Goal: Task Accomplishment & Management: Manage account settings

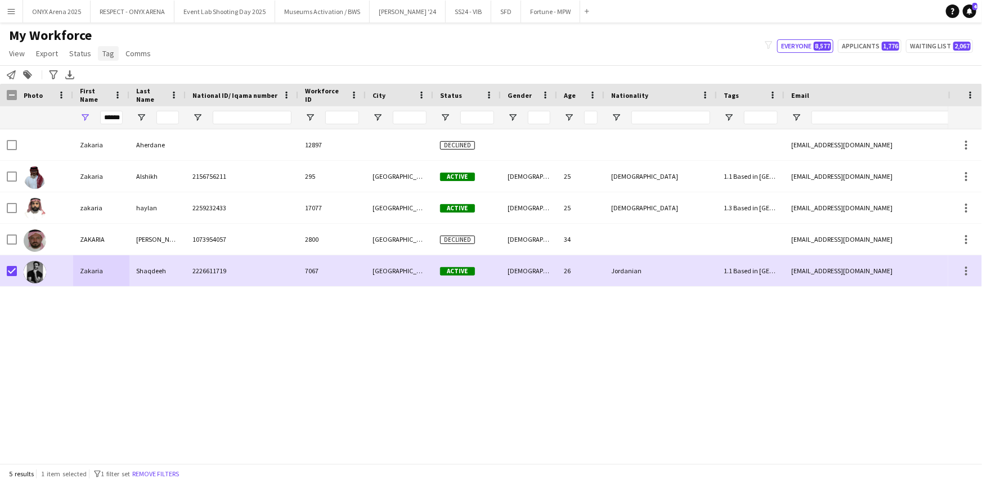
click at [104, 60] on link "Tag" at bounding box center [108, 53] width 21 height 15
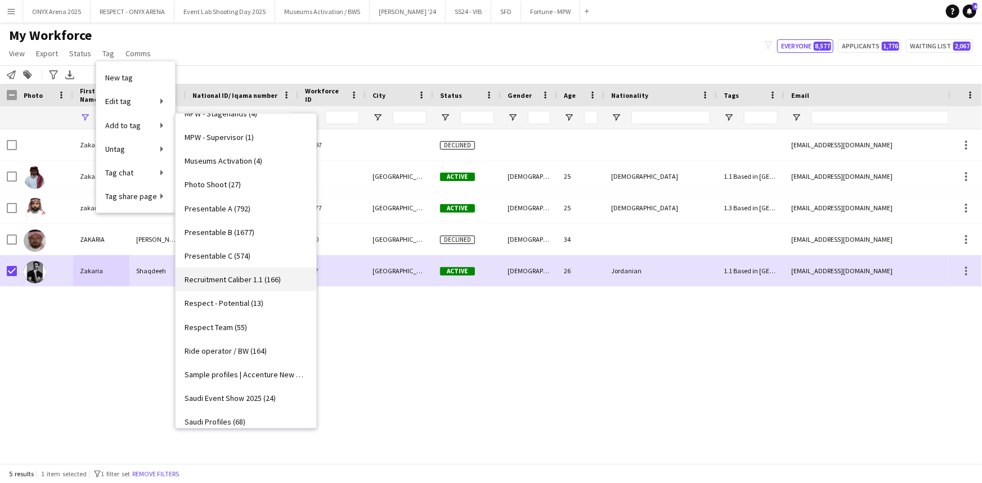
scroll to position [921, 0]
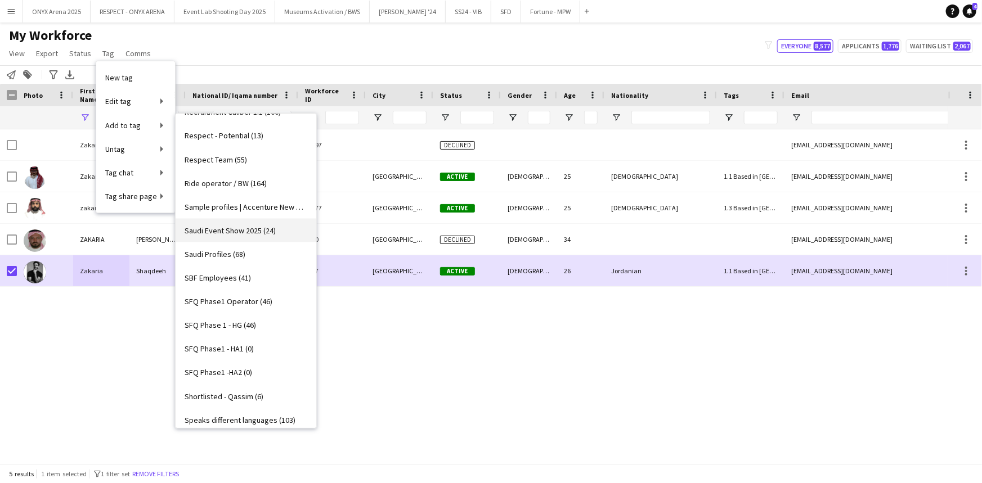
click at [248, 231] on span "Saudi Event Show 2025 (24)" at bounding box center [230, 231] width 91 height 10
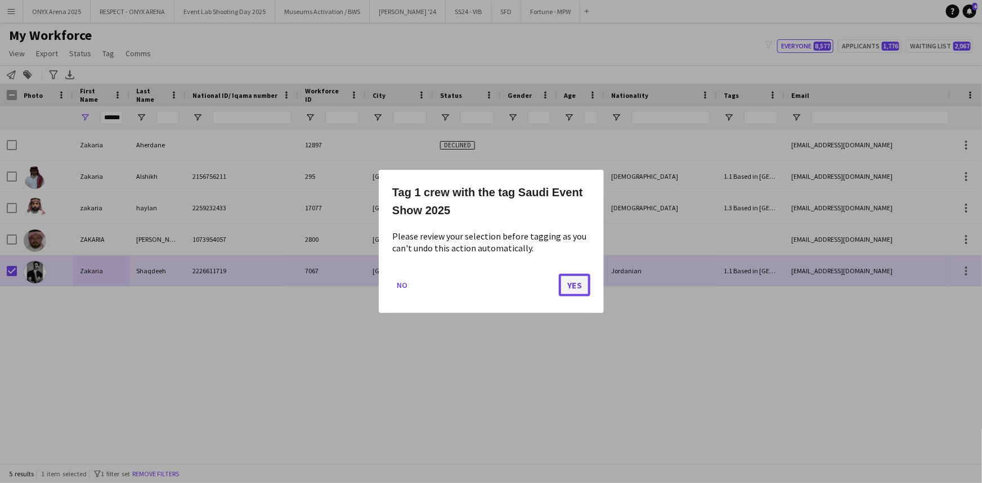
click at [564, 279] on button "Yes" at bounding box center [575, 285] width 32 height 23
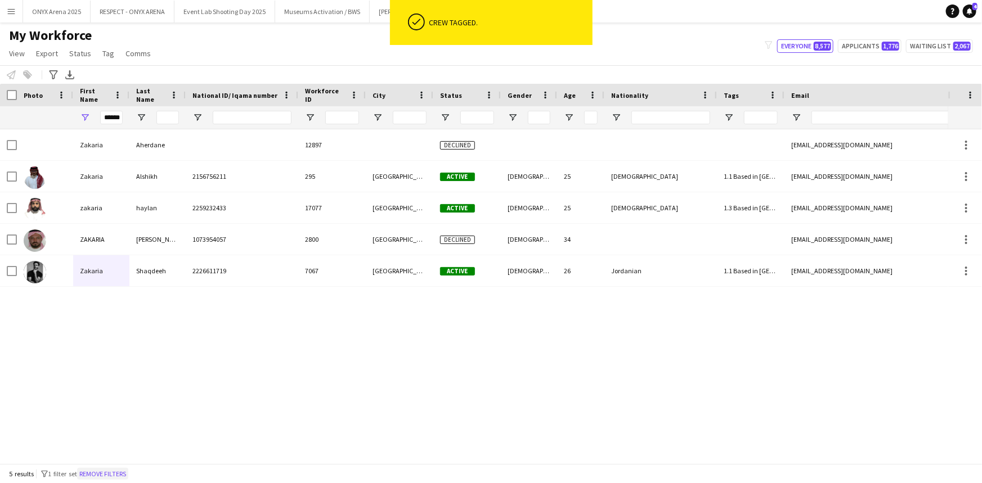
click at [114, 472] on button "Remove filters" at bounding box center [102, 474] width 51 height 12
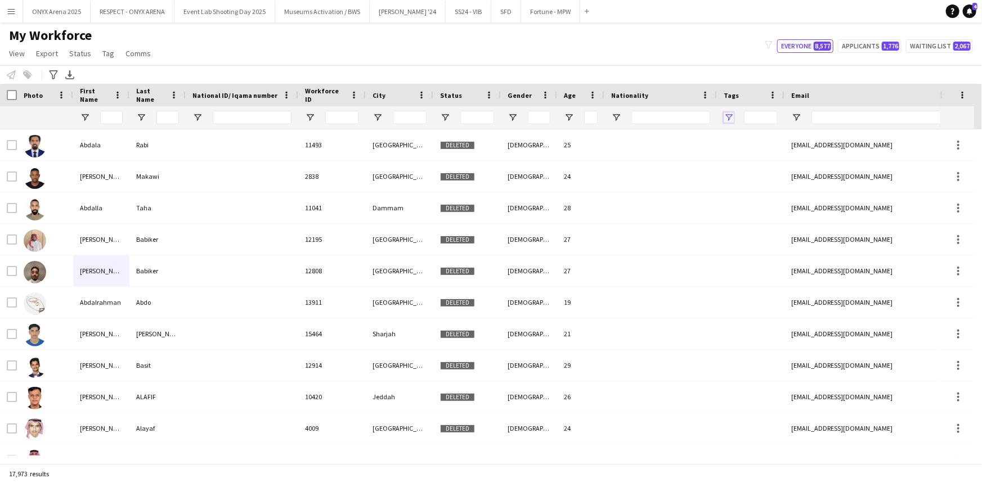
click at [730, 115] on span "Open Filter Menu" at bounding box center [729, 118] width 10 height 10
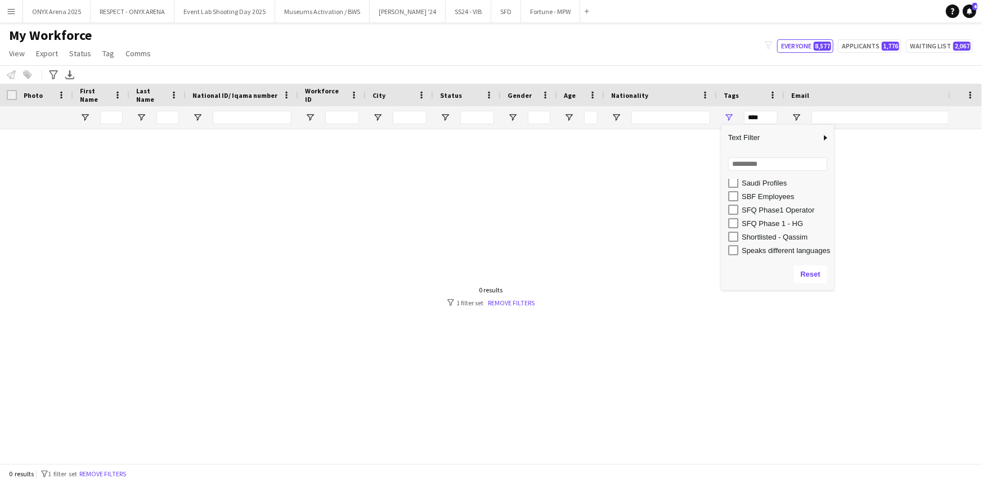
scroll to position [573, 0]
type input "**********"
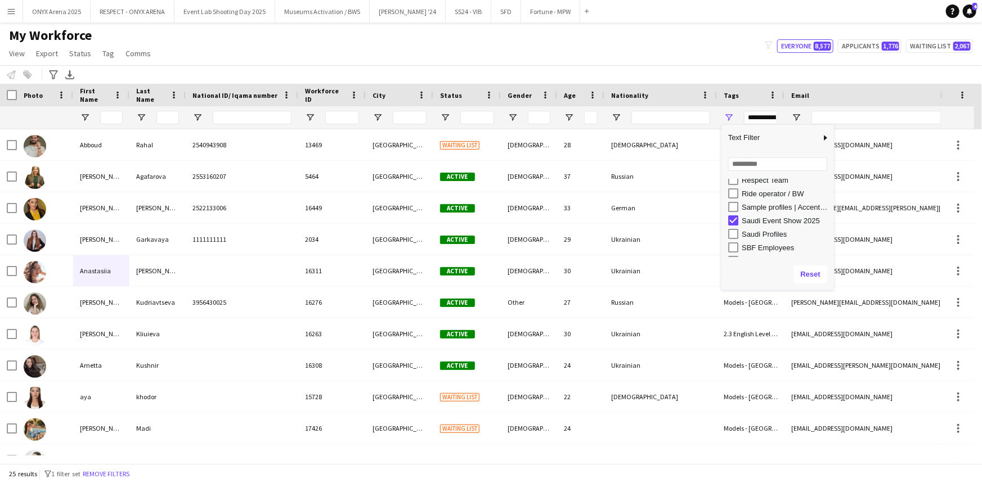
click at [577, 45] on div "My Workforce View Views Default view R4ven New view Update view Delete view Edi…" at bounding box center [491, 46] width 982 height 38
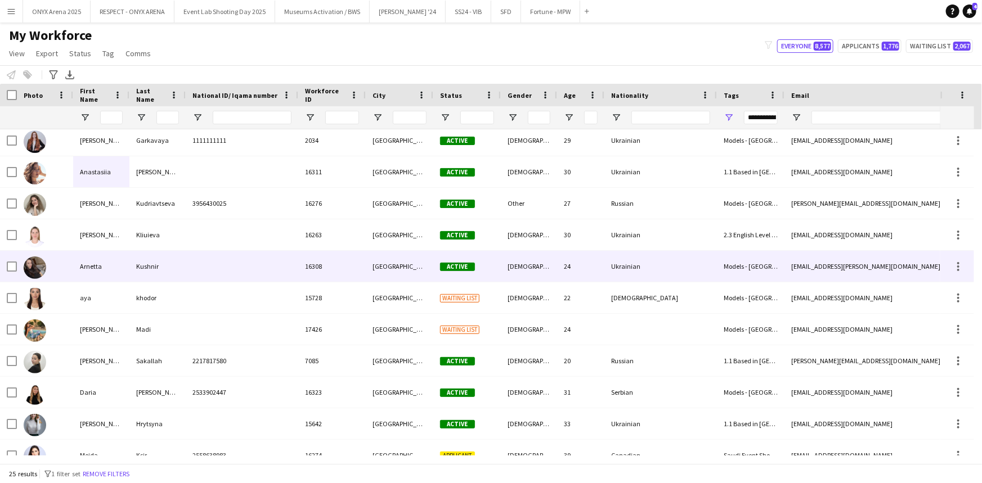
scroll to position [102, 0]
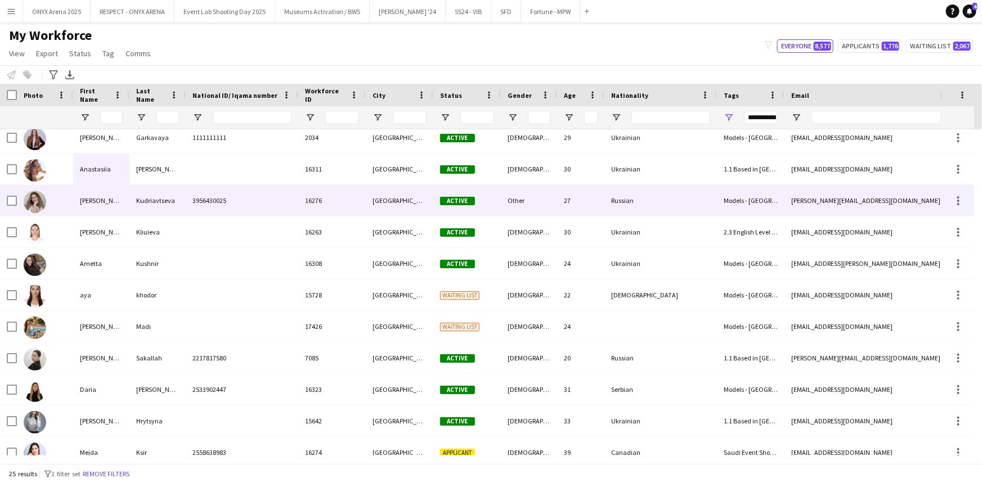
click at [91, 208] on div "[PERSON_NAME]" at bounding box center [101, 200] width 56 height 31
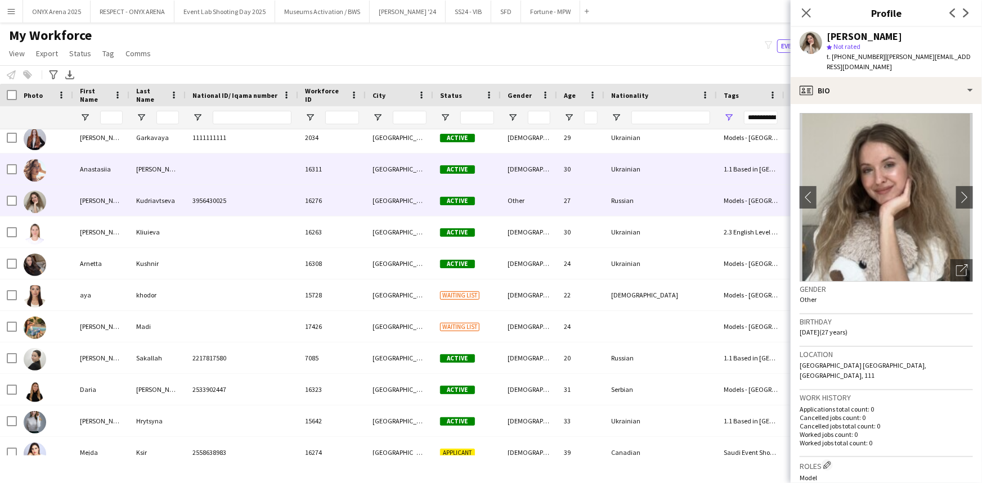
click at [80, 163] on div "Anastasiia" at bounding box center [101, 169] width 56 height 31
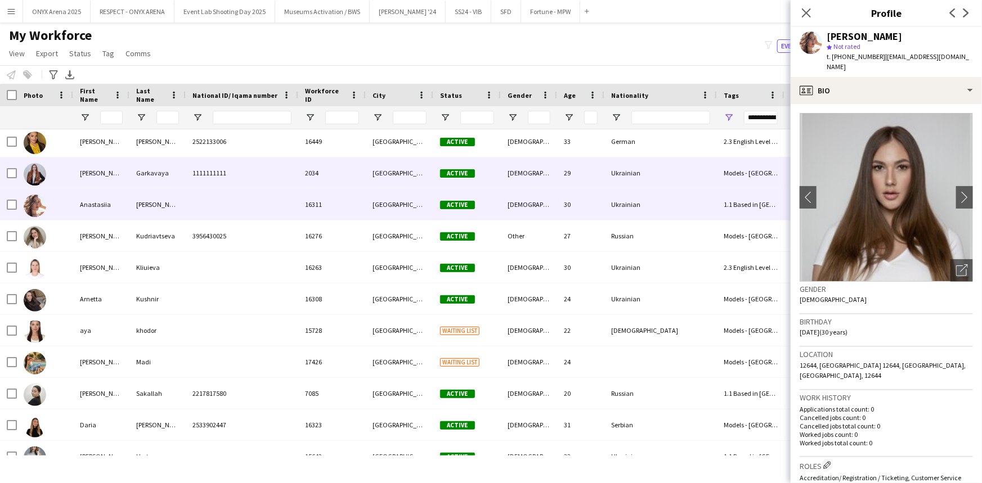
scroll to position [51, 0]
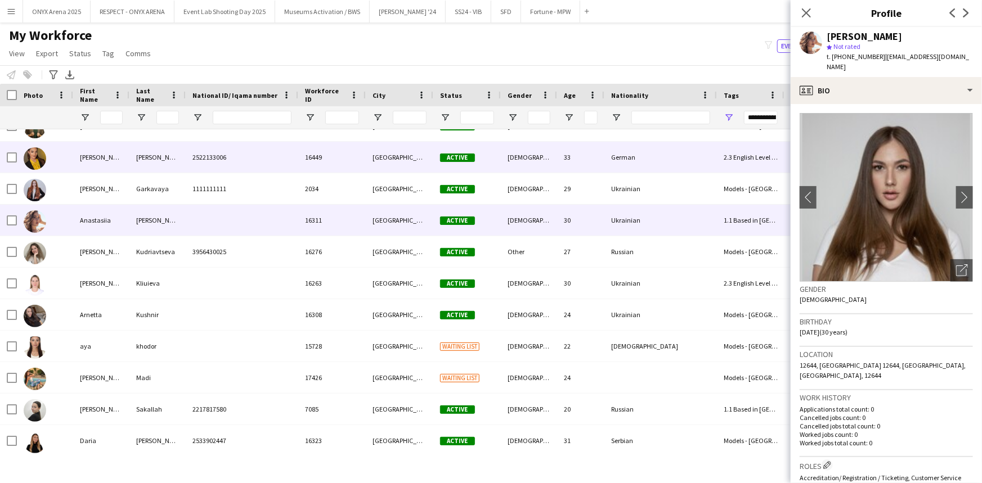
click at [85, 163] on div "[PERSON_NAME]" at bounding box center [101, 157] width 56 height 31
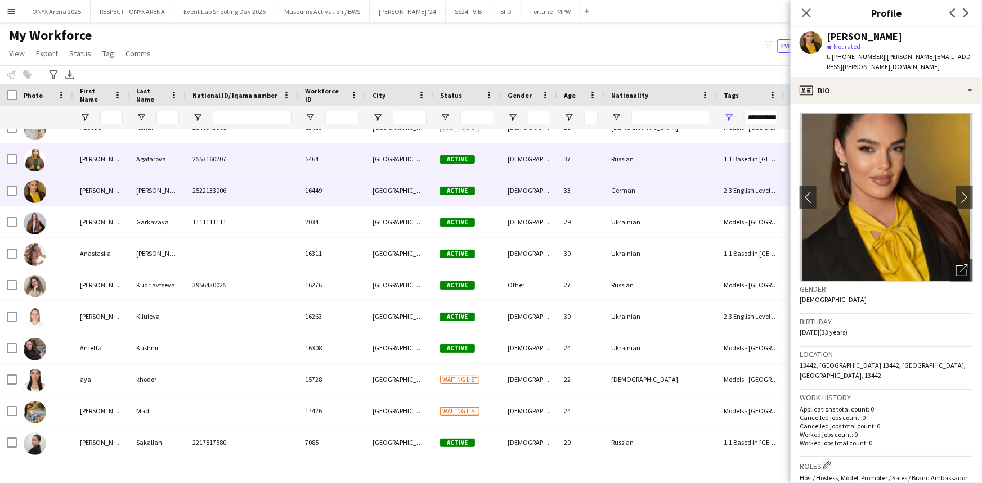
scroll to position [0, 0]
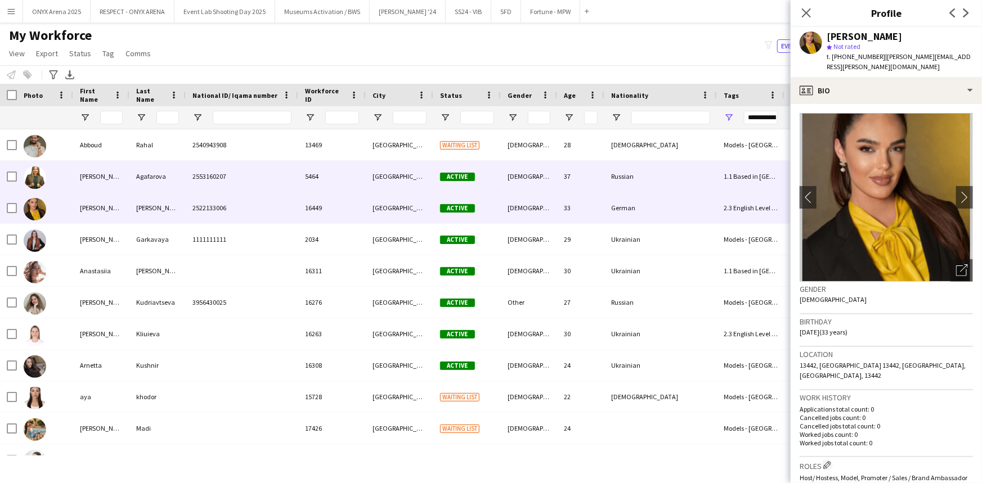
click at [85, 178] on div "[PERSON_NAME]" at bounding box center [101, 176] width 56 height 31
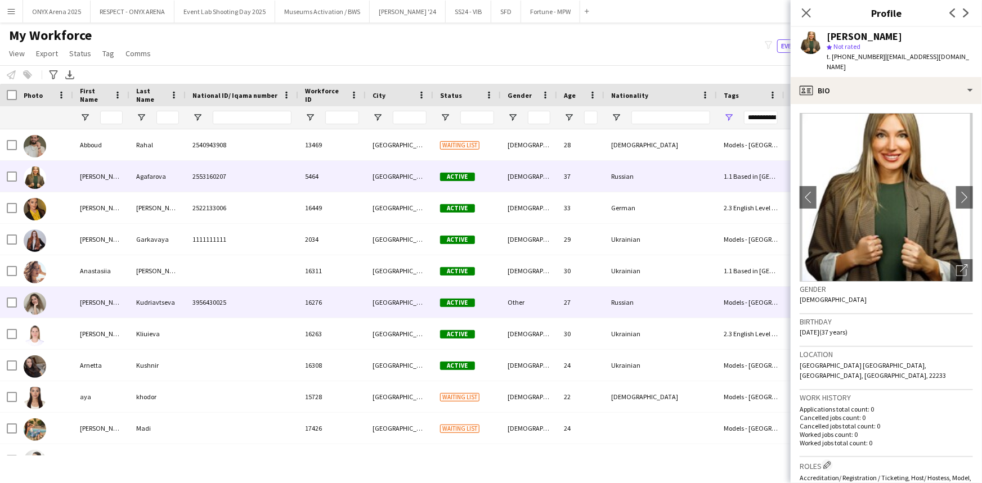
scroll to position [204, 0]
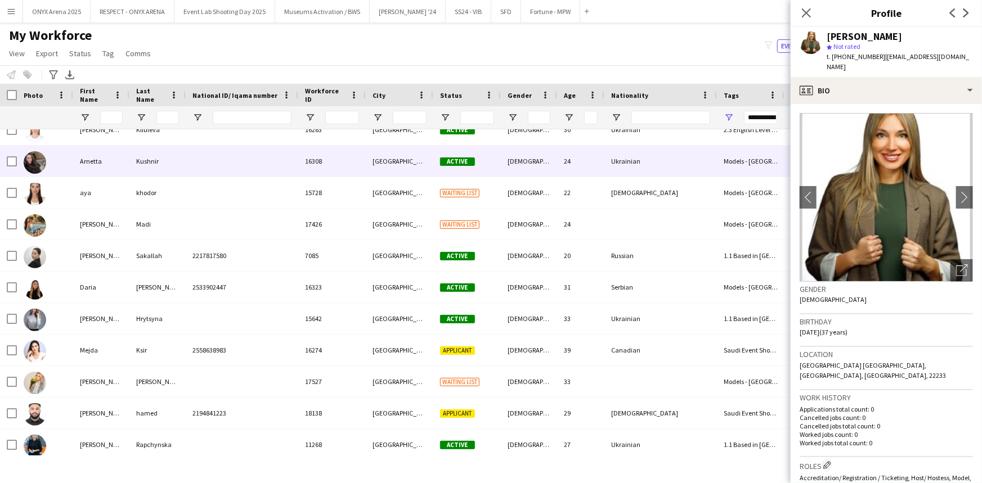
click at [86, 168] on div "Arnetta" at bounding box center [101, 161] width 56 height 31
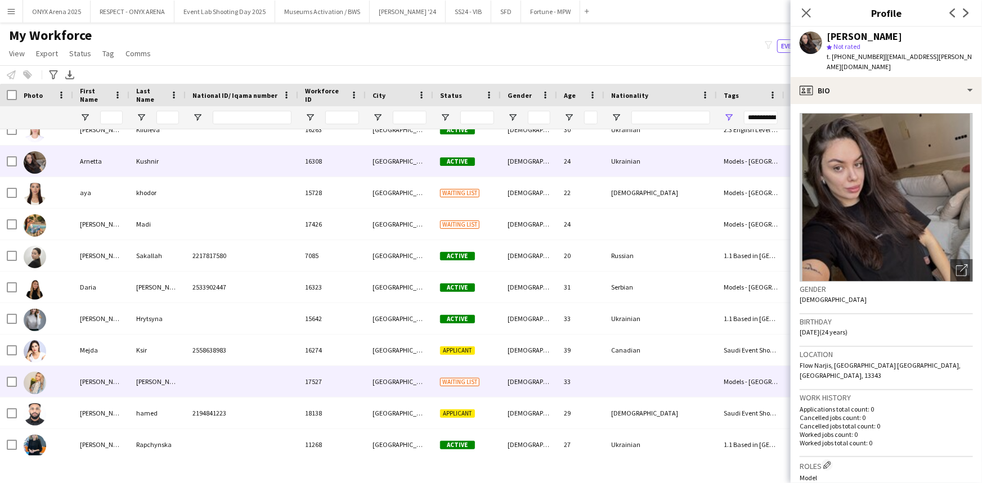
click at [91, 378] on div "[PERSON_NAME]" at bounding box center [101, 381] width 56 height 31
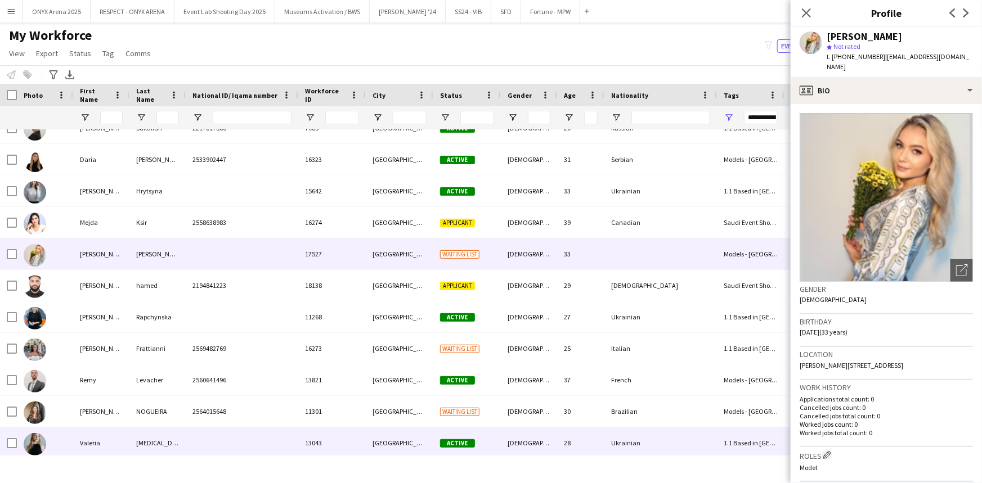
scroll to position [358, 0]
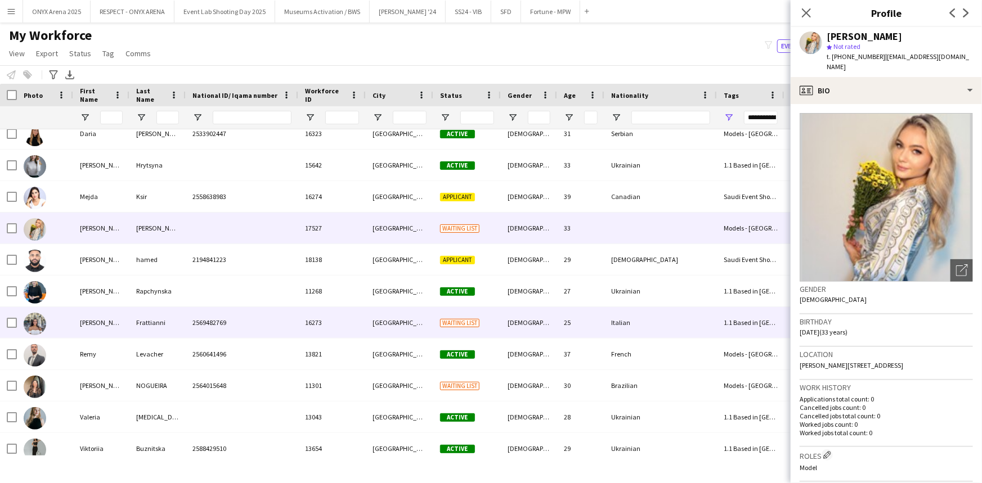
click at [98, 320] on div "[PERSON_NAME]" at bounding box center [101, 322] width 56 height 31
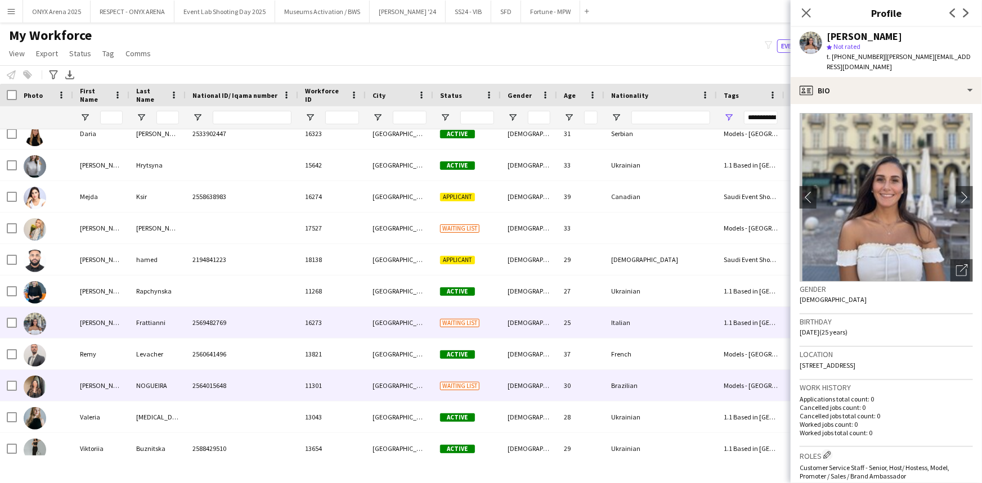
click at [102, 384] on div "[PERSON_NAME]" at bounding box center [101, 385] width 56 height 31
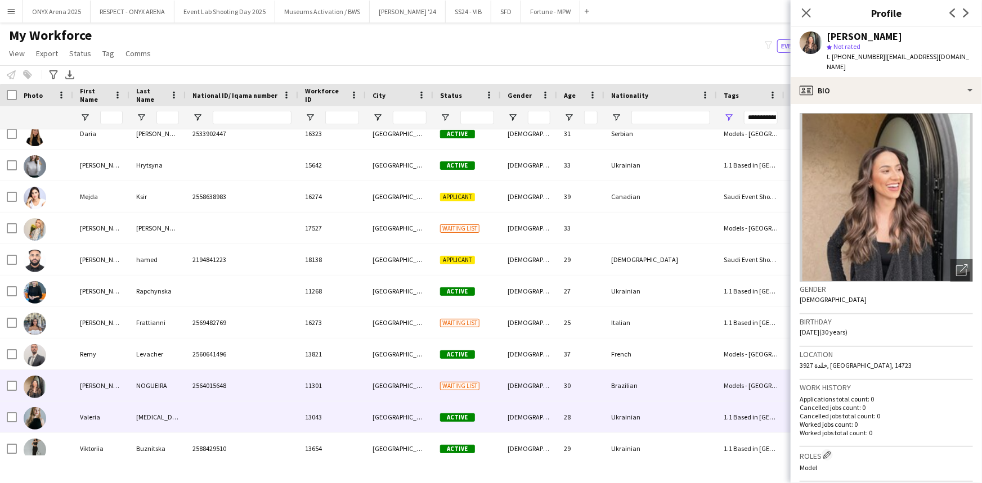
click at [104, 423] on div "Valeria" at bounding box center [101, 417] width 56 height 31
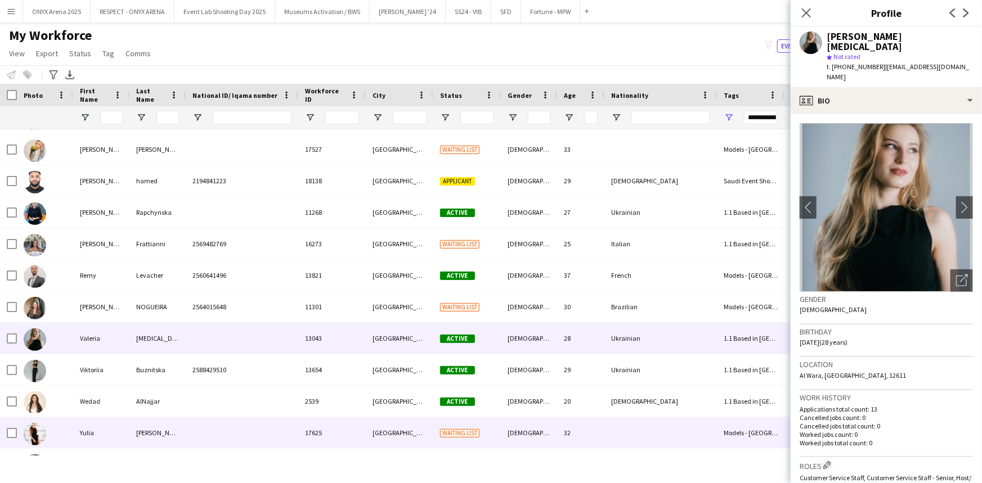
scroll to position [460, 0]
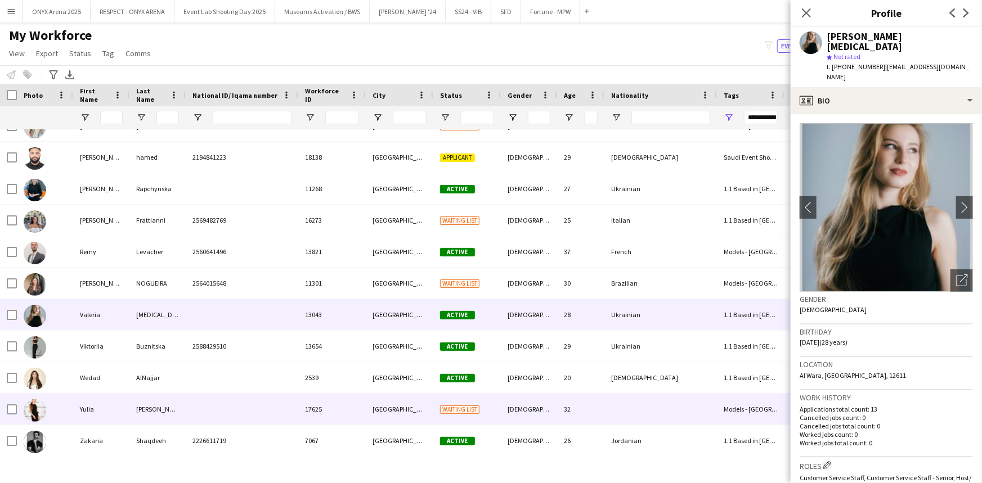
click at [110, 408] on div "Yulia" at bounding box center [101, 409] width 56 height 31
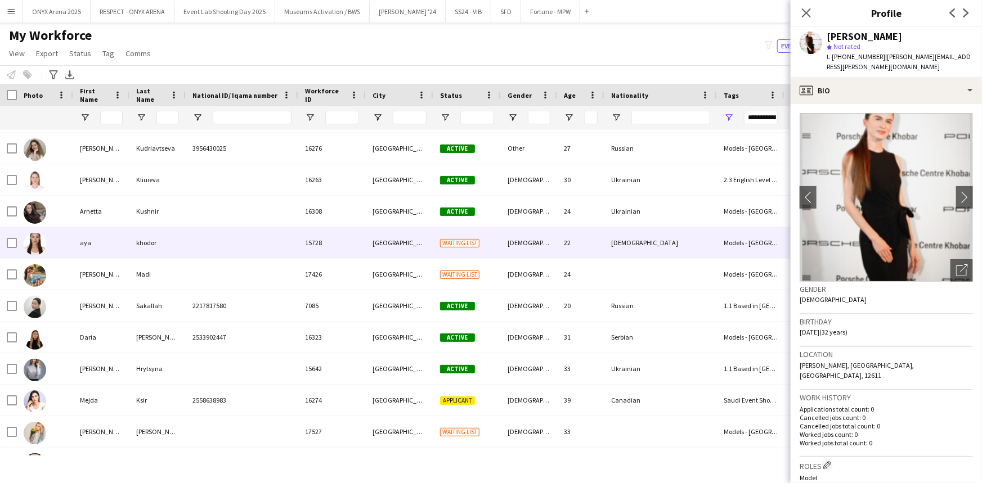
scroll to position [0, 0]
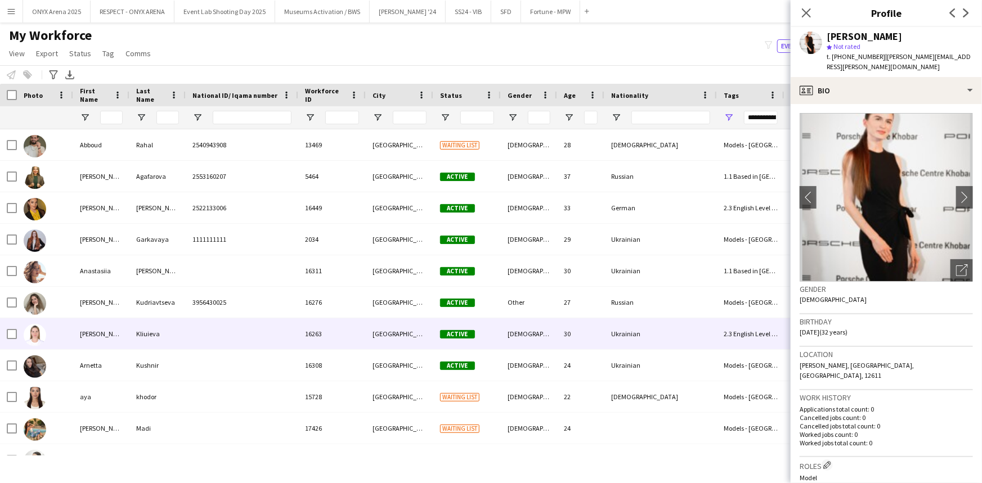
click at [91, 325] on div "[PERSON_NAME]" at bounding box center [101, 334] width 56 height 31
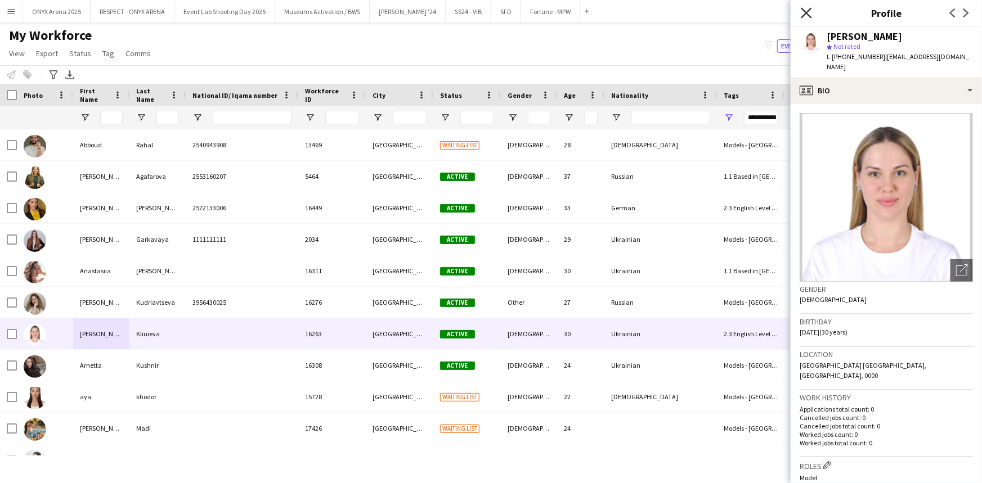
click at [807, 11] on icon "Close pop-in" at bounding box center [806, 12] width 11 height 11
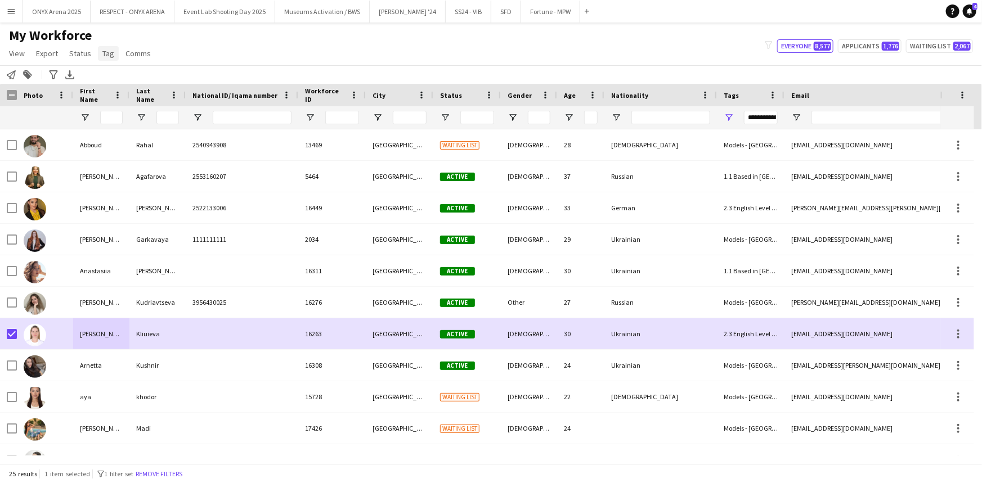
click at [110, 46] on link "Tag" at bounding box center [108, 53] width 21 height 15
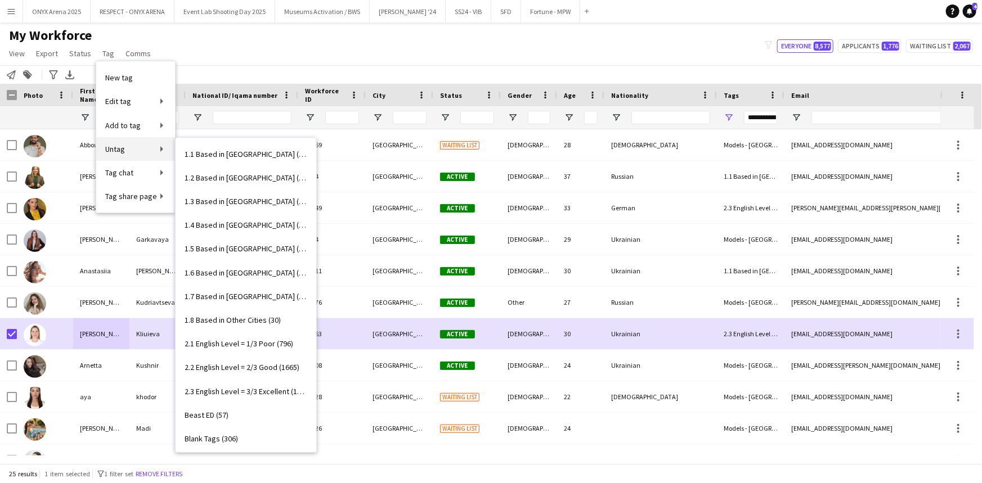
click at [136, 152] on link "Untag" at bounding box center [135, 149] width 79 height 24
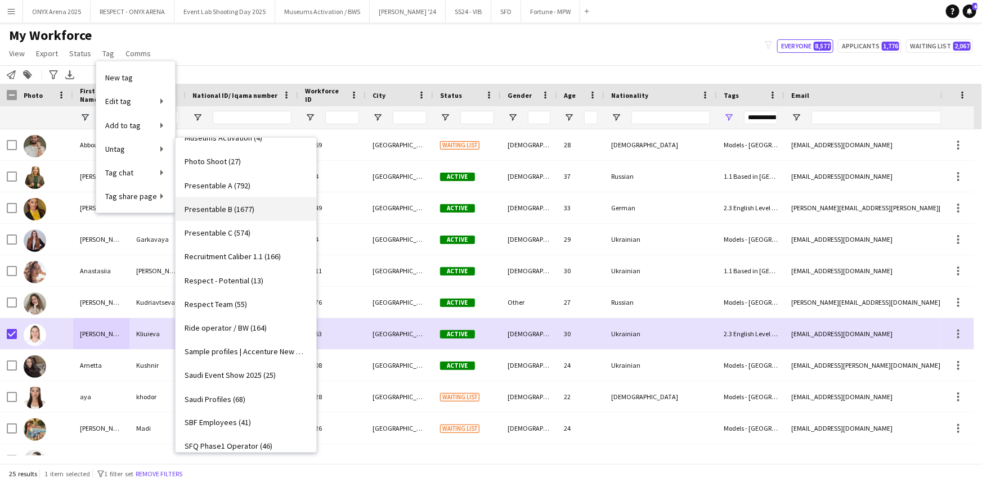
scroll to position [818, 0]
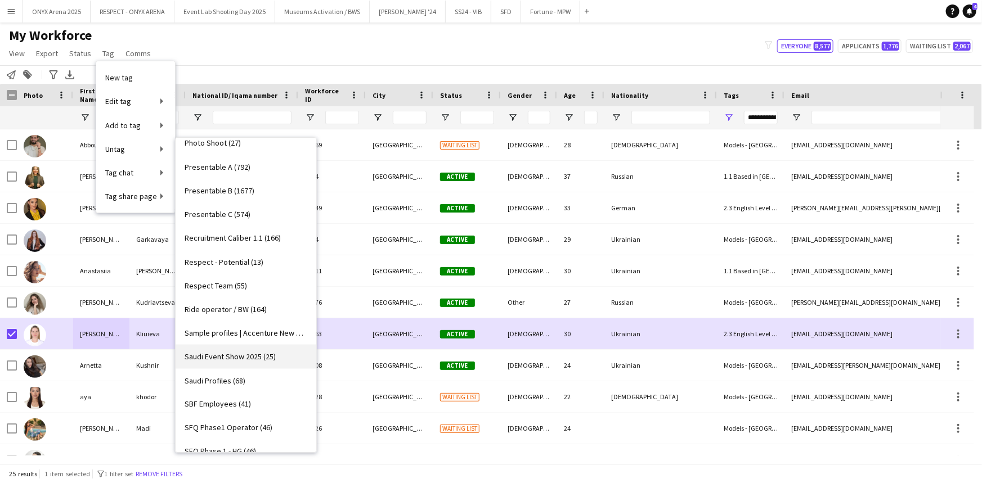
click at [241, 349] on link "Saudi Event Show 2025 (25)" at bounding box center [246, 357] width 141 height 24
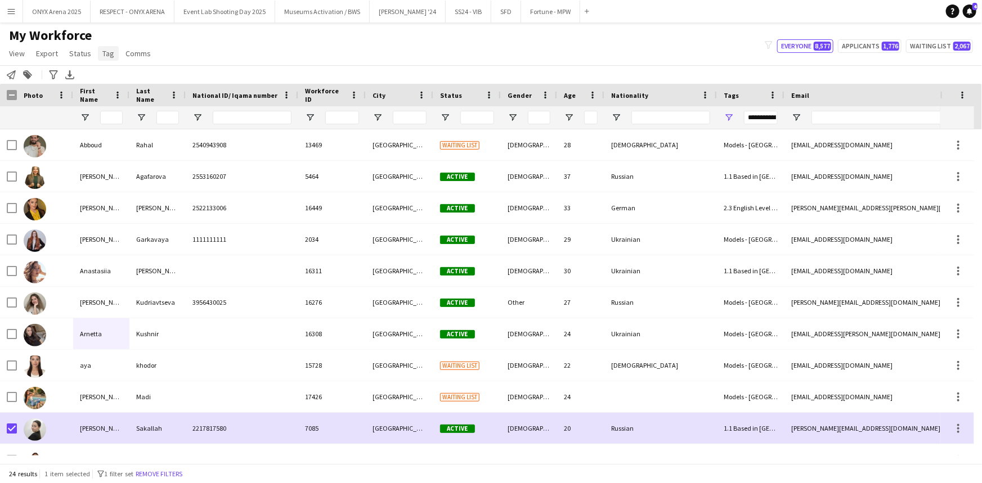
click at [104, 50] on span "Tag" at bounding box center [108, 53] width 12 height 10
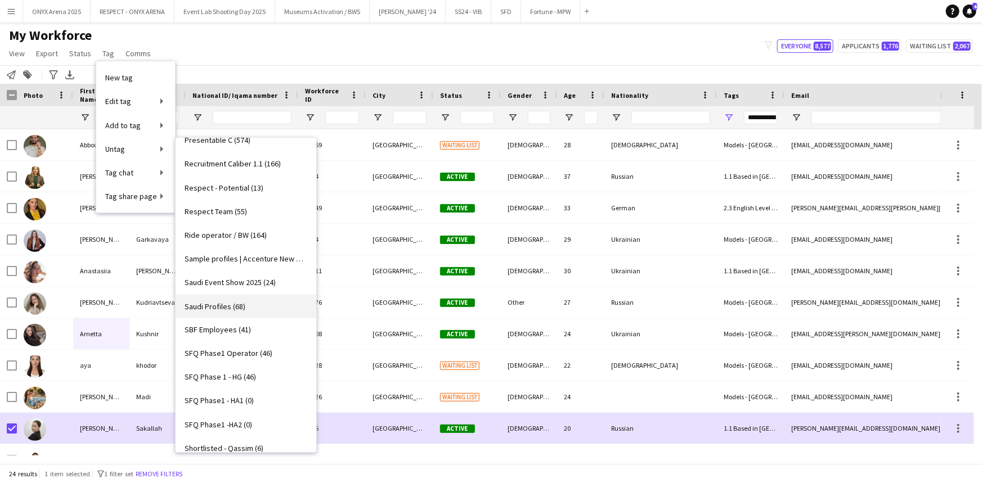
scroll to position [929, 0]
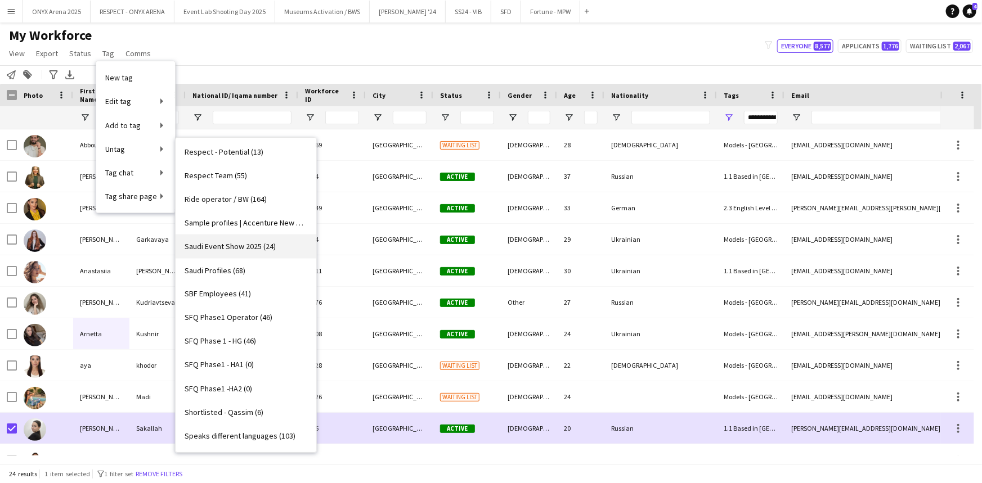
click at [252, 243] on span "Saudi Event Show 2025 (24)" at bounding box center [230, 246] width 91 height 10
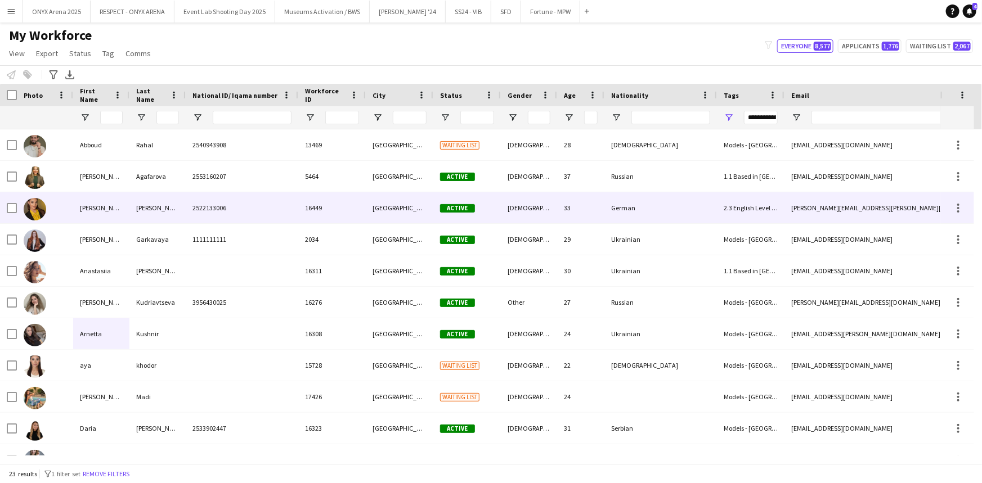
click at [322, 213] on div "16449" at bounding box center [332, 207] width 68 height 31
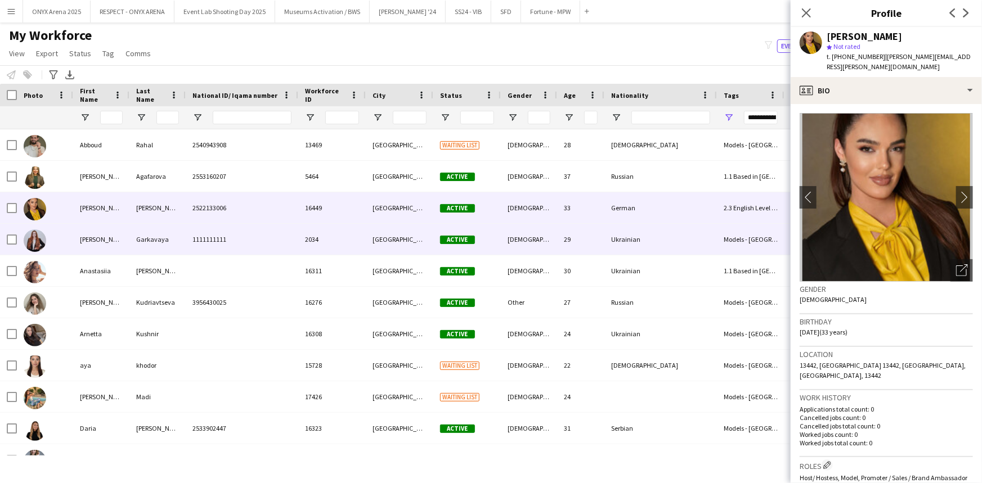
click at [114, 244] on div "[PERSON_NAME]" at bounding box center [101, 239] width 56 height 31
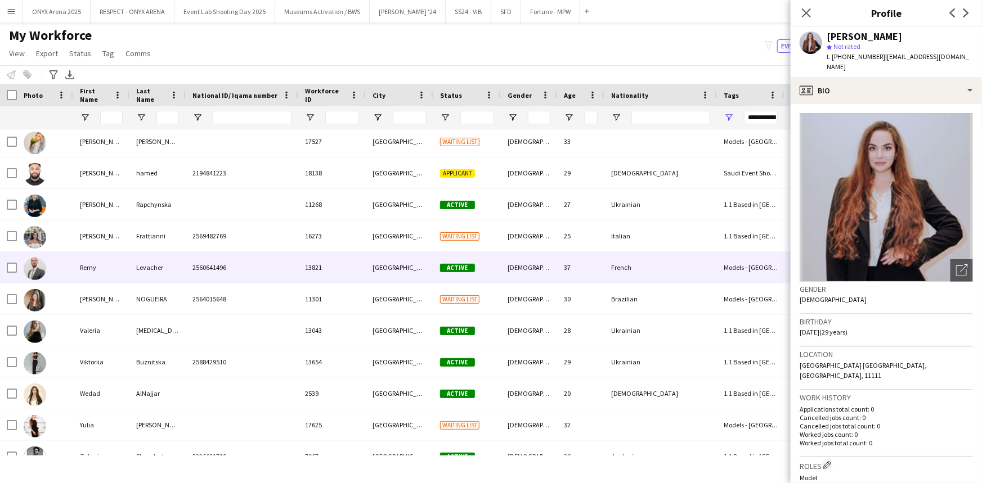
scroll to position [398, 0]
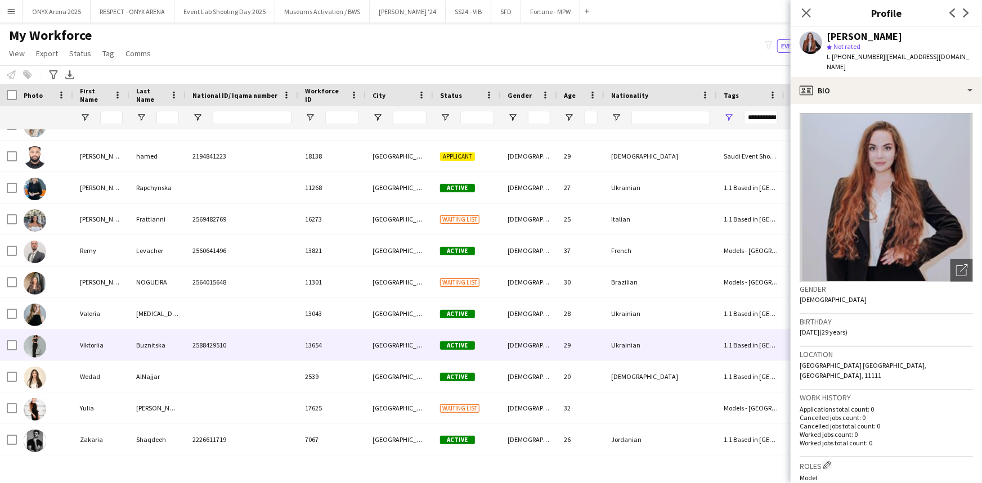
click at [125, 344] on div "Viktoriia" at bounding box center [101, 345] width 56 height 31
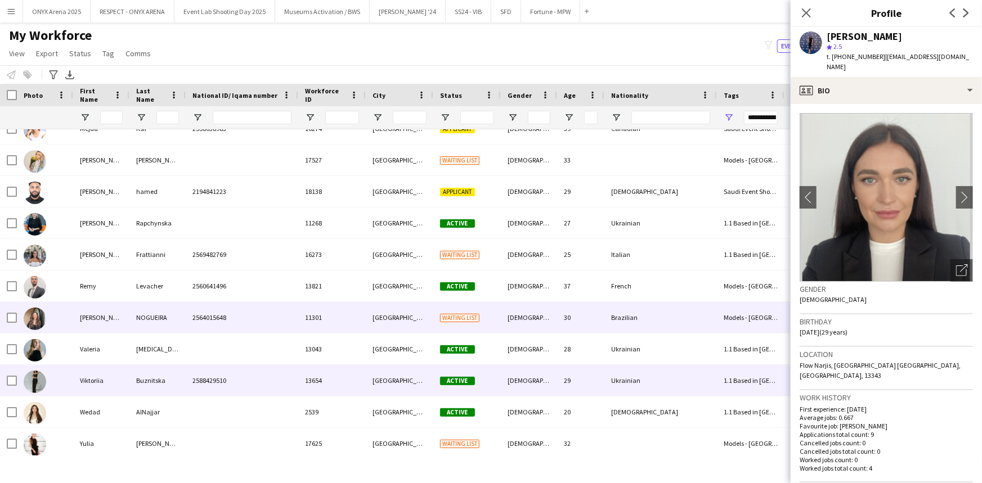
scroll to position [347, 0]
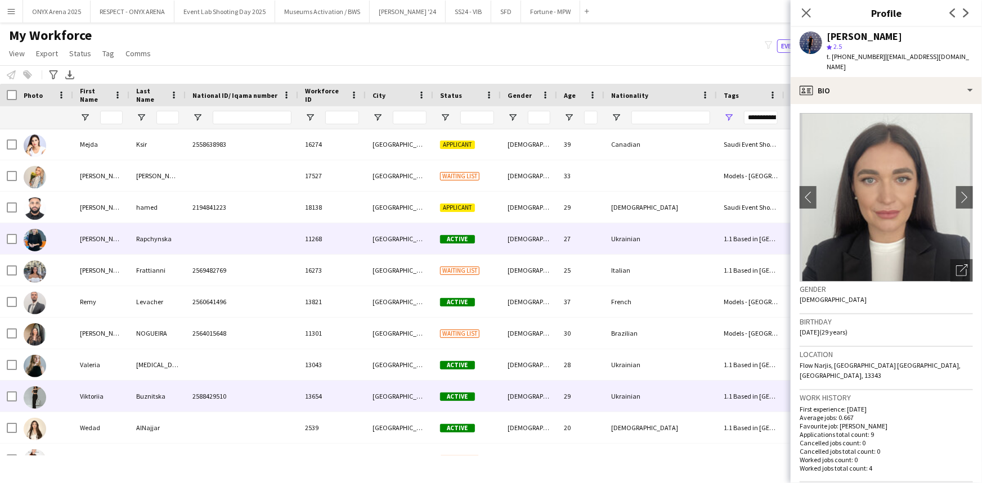
click at [147, 241] on div "Rapchynska" at bounding box center [157, 238] width 56 height 31
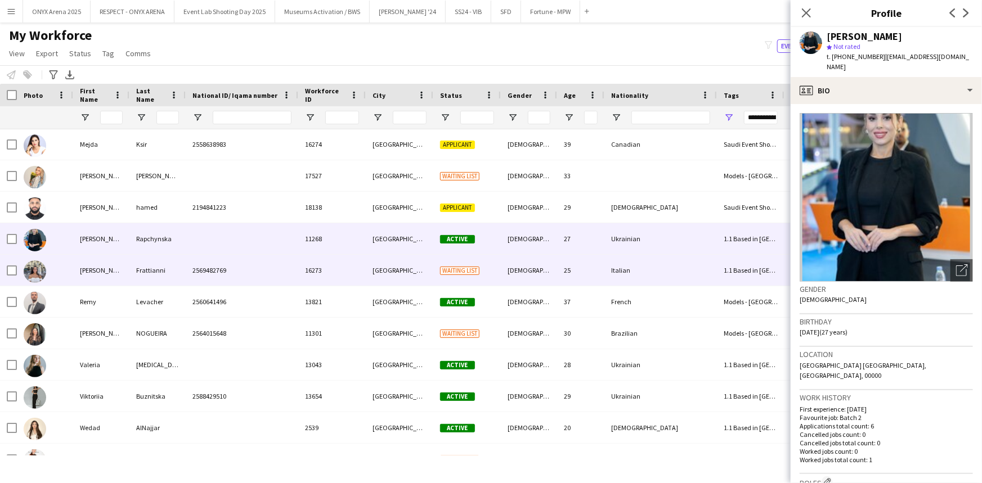
click at [225, 281] on div "2569482769" at bounding box center [242, 270] width 113 height 31
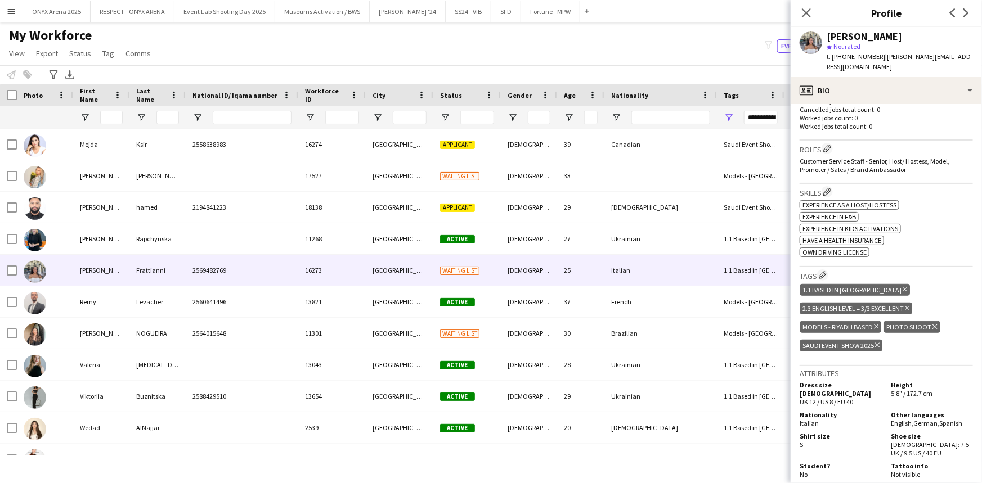
scroll to position [0, 0]
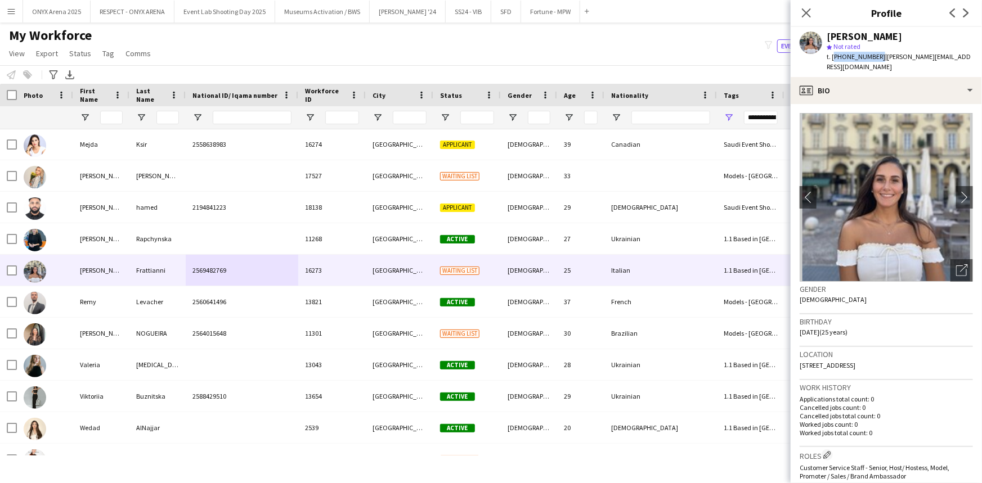
drag, startPoint x: 874, startPoint y: 56, endPoint x: 832, endPoint y: 58, distance: 42.3
click at [832, 58] on span "t. [PHONE_NUMBER]" at bounding box center [856, 56] width 59 height 8
copy span "[PHONE_NUMBER]"
click at [920, 38] on div "[PERSON_NAME]" at bounding box center [900, 37] width 146 height 10
drag, startPoint x: 878, startPoint y: 57, endPoint x: 970, endPoint y: 59, distance: 91.2
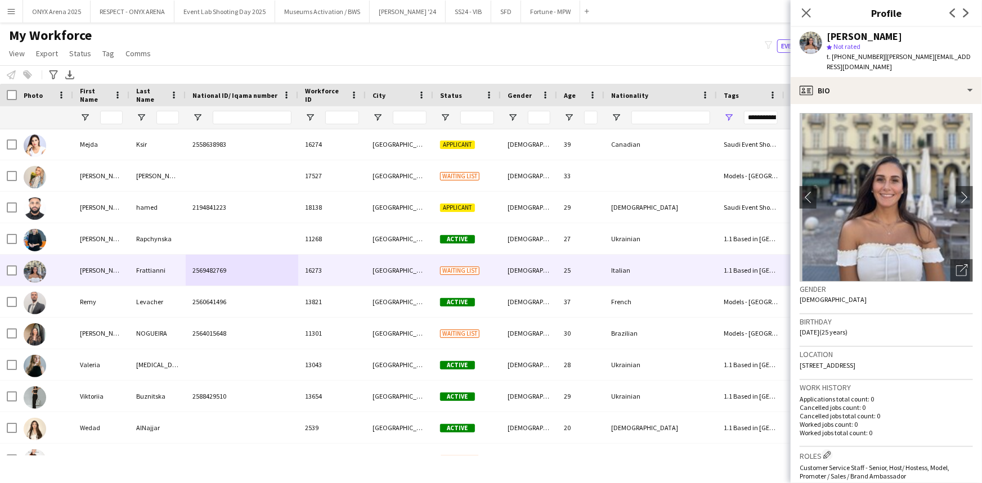
click at [970, 59] on div "[PERSON_NAME] star Not rated t. [PHONE_NUMBER] | [PERSON_NAME][EMAIL_ADDRESS][D…" at bounding box center [886, 52] width 191 height 50
copy span "[PERSON_NAME][EMAIL_ADDRESS][DOMAIN_NAME]"
click at [810, 11] on icon "Close pop-in" at bounding box center [806, 12] width 11 height 11
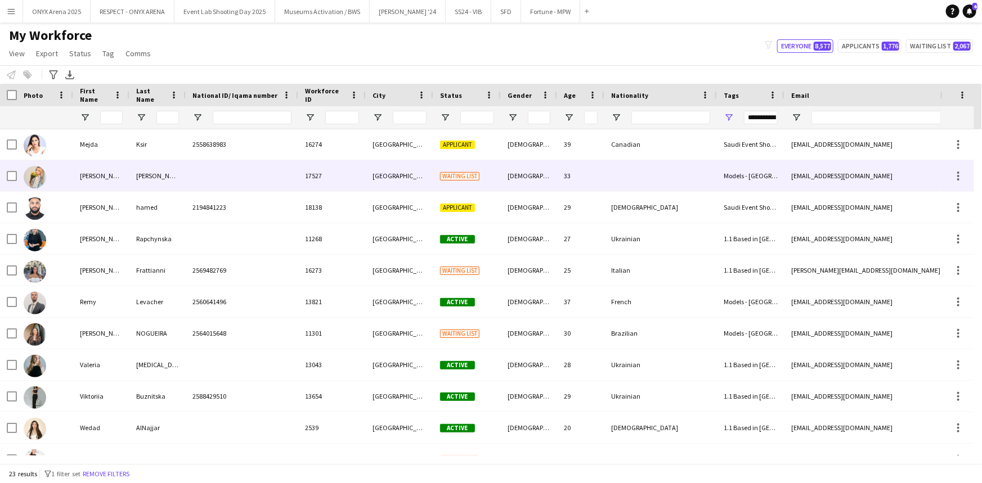
click at [95, 185] on div "[PERSON_NAME]" at bounding box center [101, 175] width 56 height 31
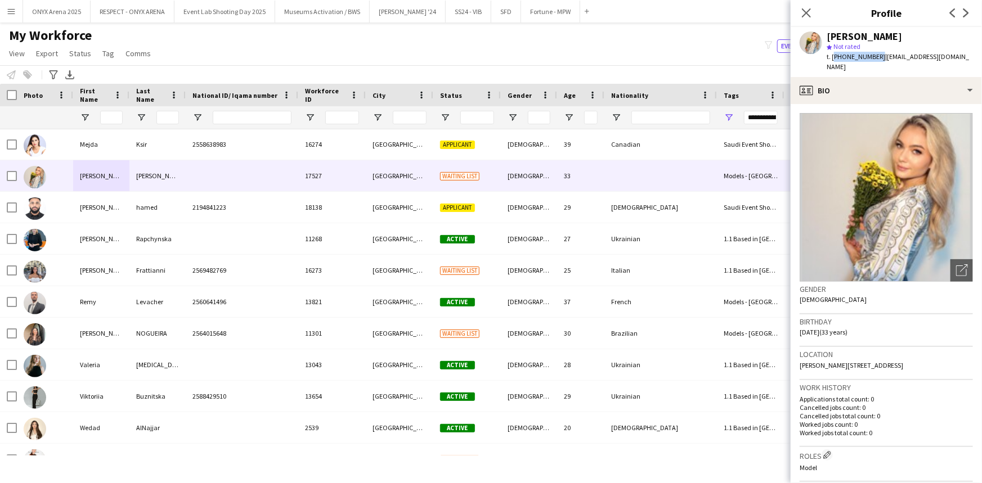
drag, startPoint x: 876, startPoint y: 53, endPoint x: 833, endPoint y: 52, distance: 42.8
click at [833, 52] on span "t. [PHONE_NUMBER]" at bounding box center [856, 56] width 59 height 8
copy span "[PHONE_NUMBER]"
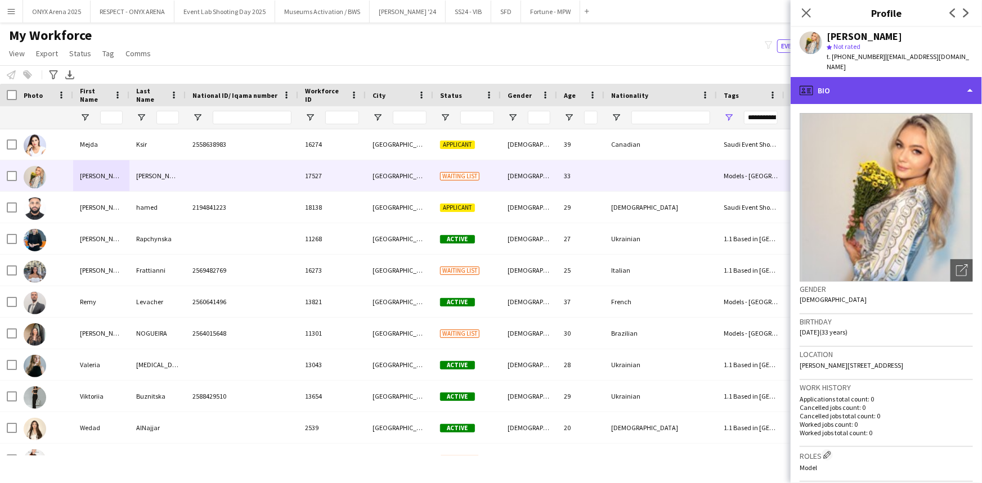
click at [860, 89] on div "profile Bio" at bounding box center [886, 90] width 191 height 27
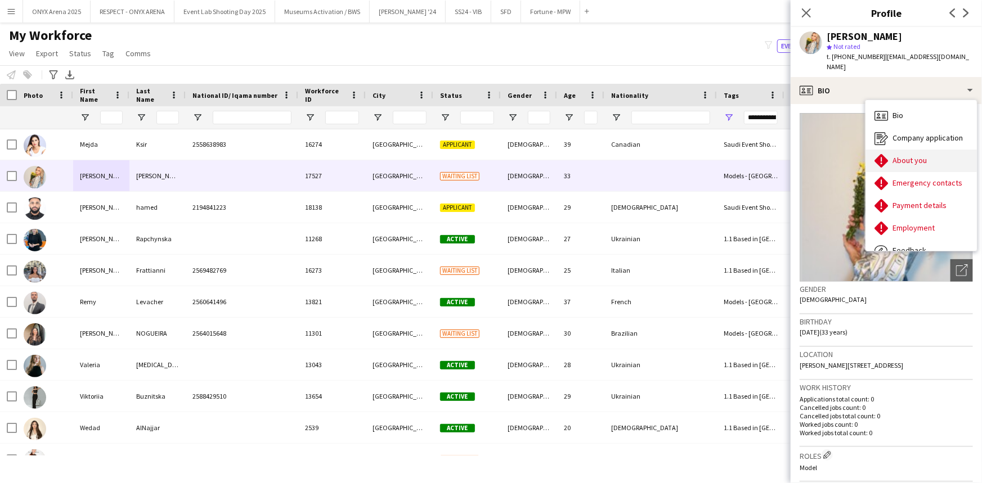
click at [895, 150] on div "About you About you" at bounding box center [920, 161] width 111 height 23
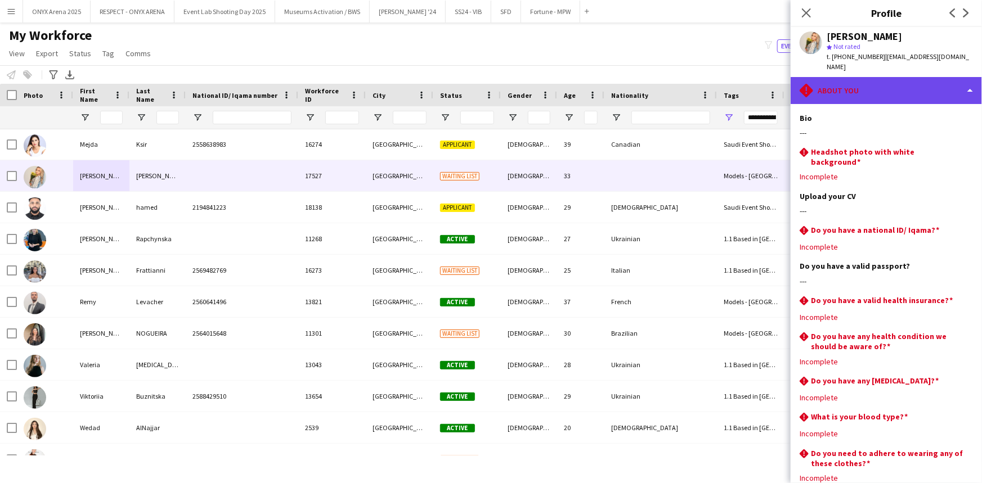
click at [887, 84] on div "rhombus-alert About you" at bounding box center [886, 90] width 191 height 27
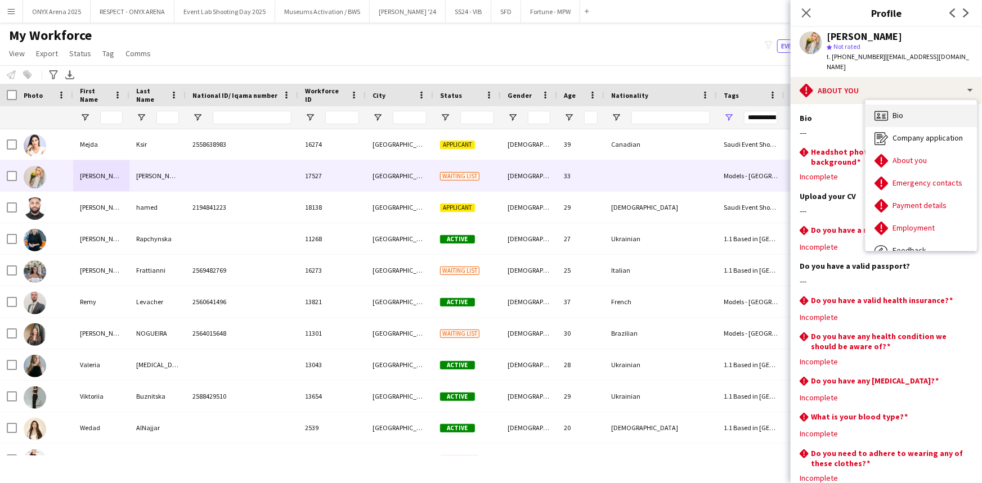
click at [897, 110] on span "Bio" at bounding box center [897, 115] width 11 height 10
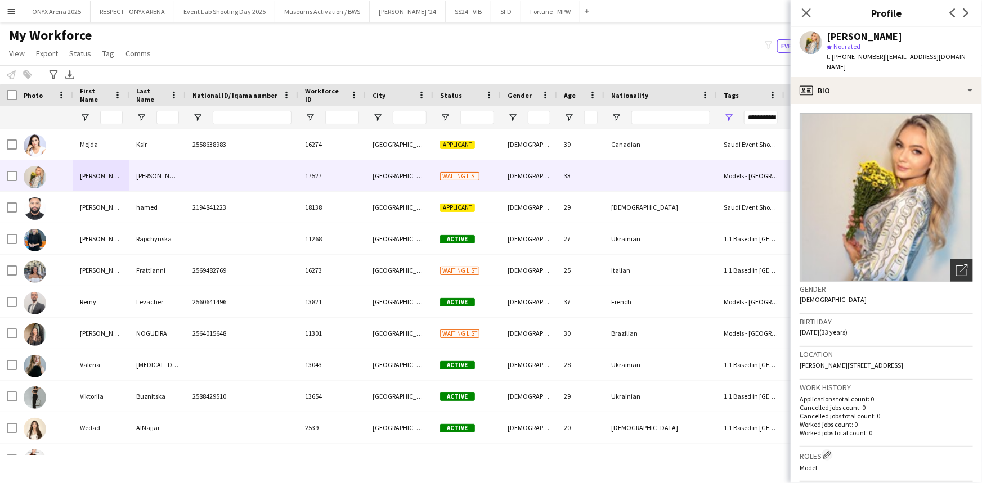
click at [956, 264] on icon "Open photos pop-in" at bounding box center [962, 270] width 12 height 12
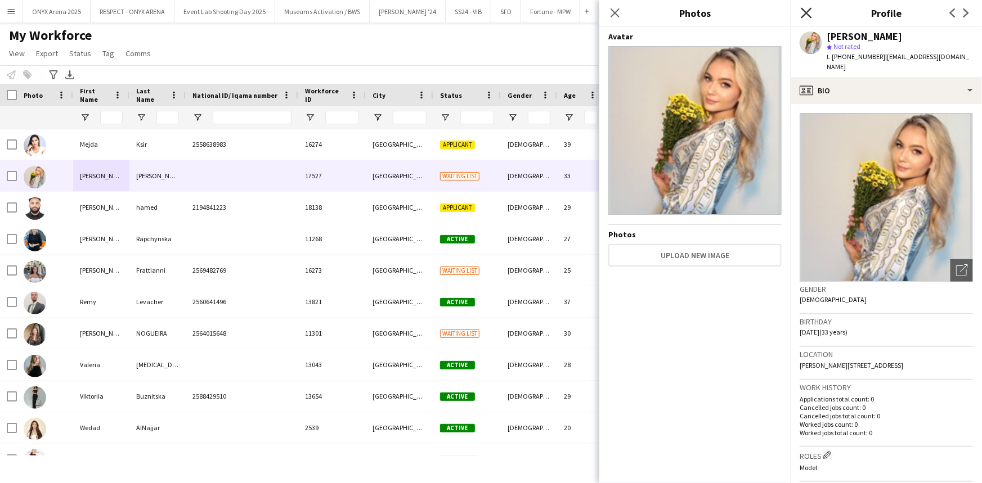
click at [804, 16] on icon at bounding box center [806, 12] width 11 height 11
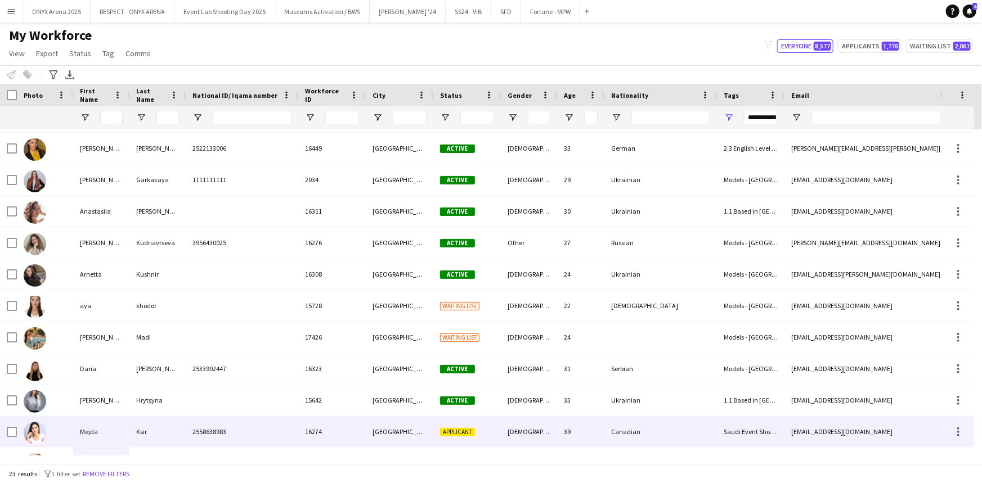
scroll to position [40, 0]
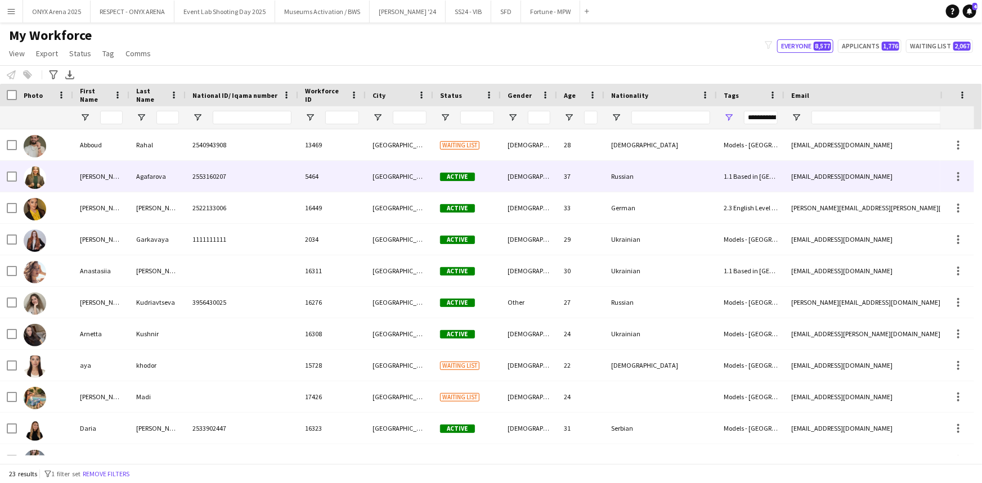
click at [164, 180] on div "Agafarova" at bounding box center [157, 176] width 56 height 31
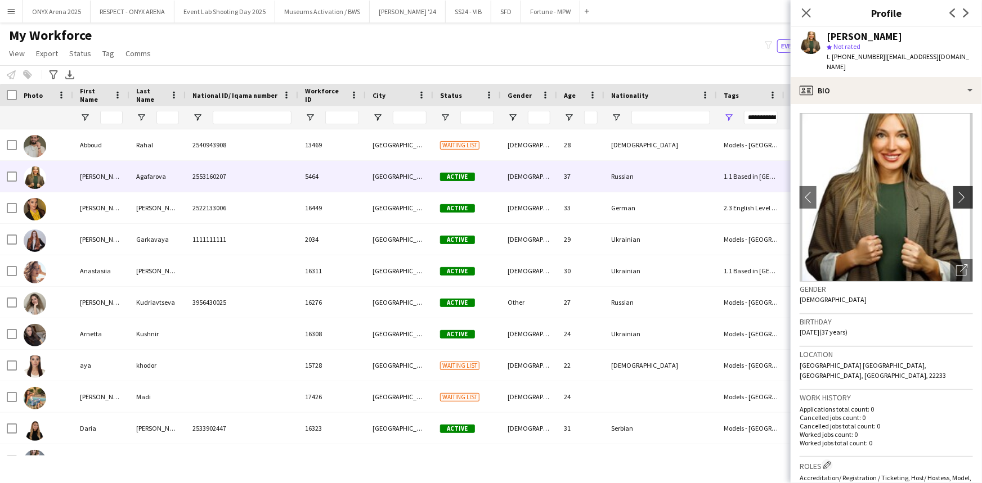
click at [958, 191] on app-icon "chevron-right" at bounding box center [964, 197] width 17 height 12
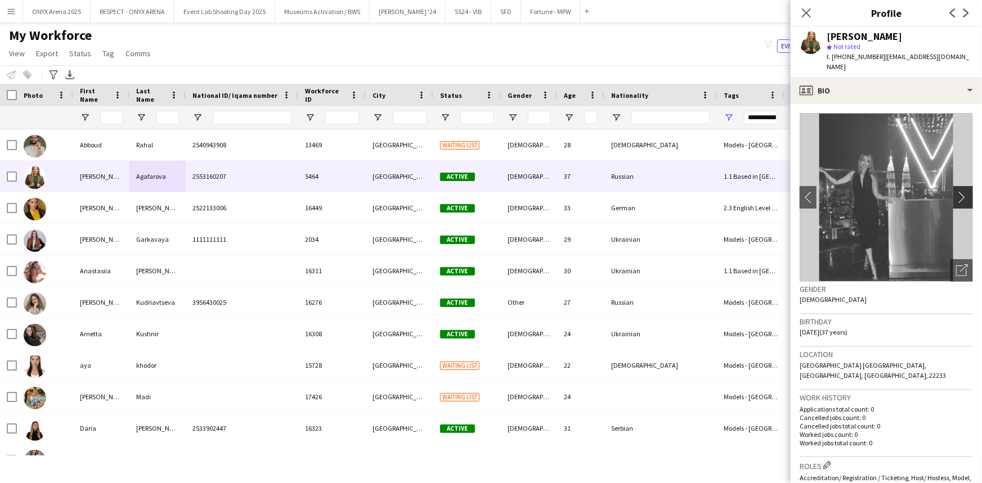
click at [958, 191] on app-icon "chevron-right" at bounding box center [964, 197] width 17 height 12
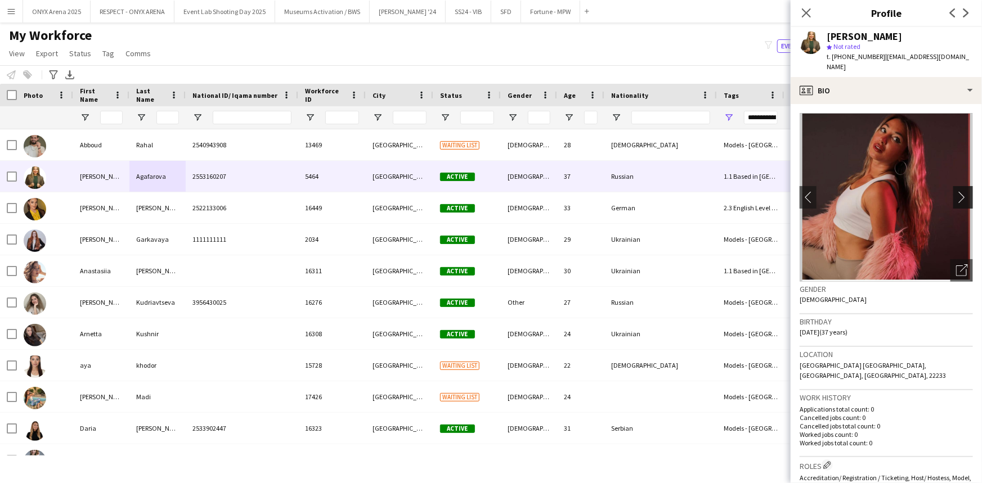
click at [958, 191] on app-icon "chevron-right" at bounding box center [964, 197] width 17 height 12
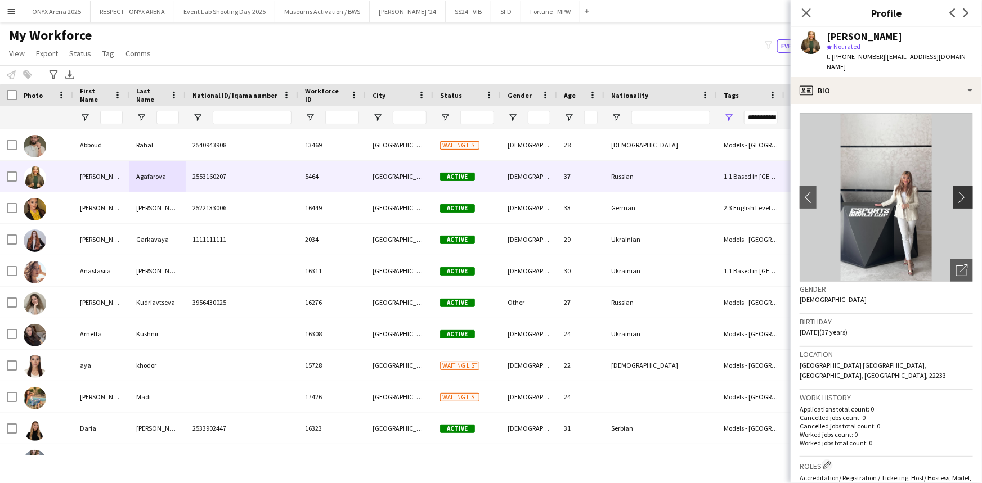
click at [958, 191] on app-icon "chevron-right" at bounding box center [964, 197] width 17 height 12
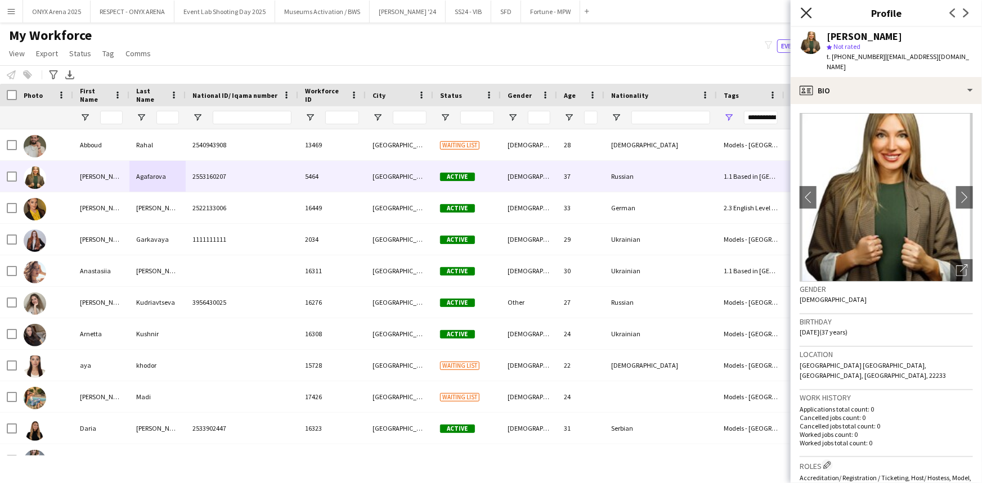
click at [802, 16] on icon at bounding box center [806, 12] width 11 height 11
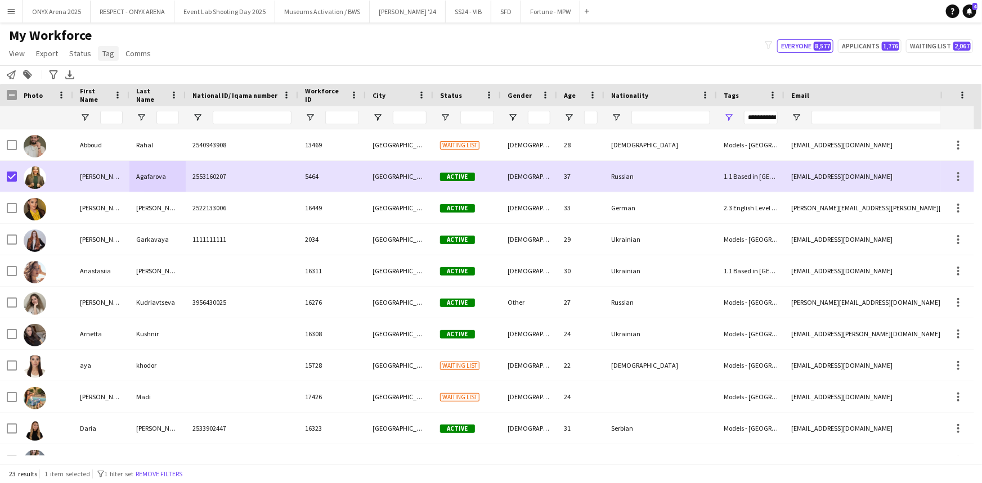
click at [113, 56] on link "Tag" at bounding box center [108, 53] width 21 height 15
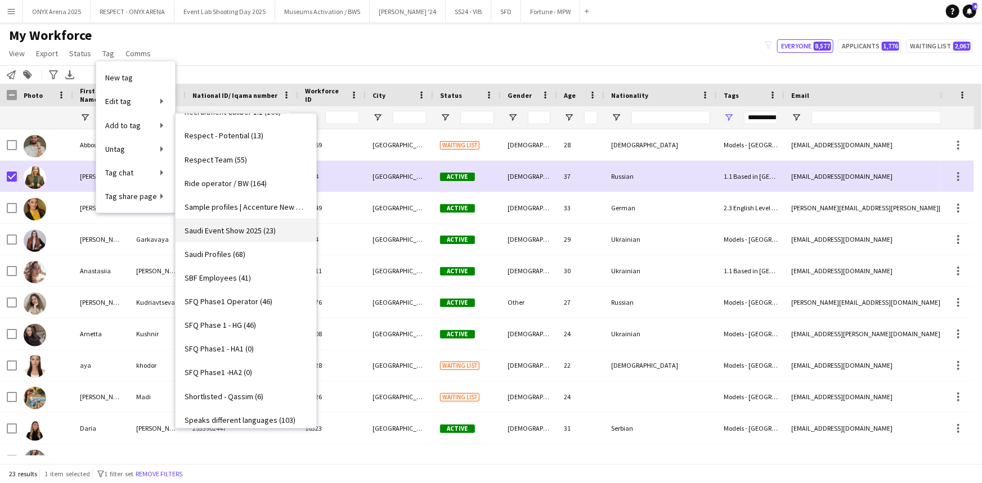
click at [259, 224] on link "Saudi Event Show 2025 (23)" at bounding box center [246, 231] width 141 height 24
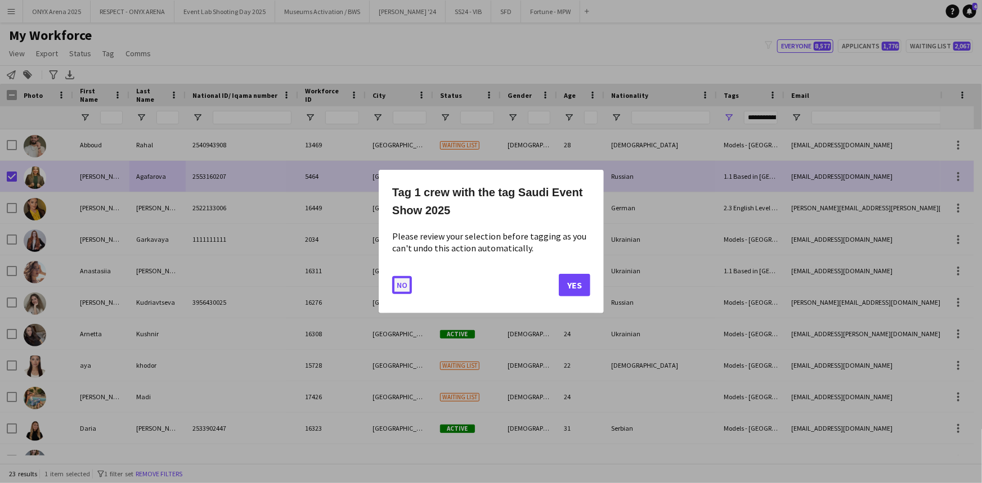
click at [401, 286] on button "No" at bounding box center [402, 285] width 20 height 18
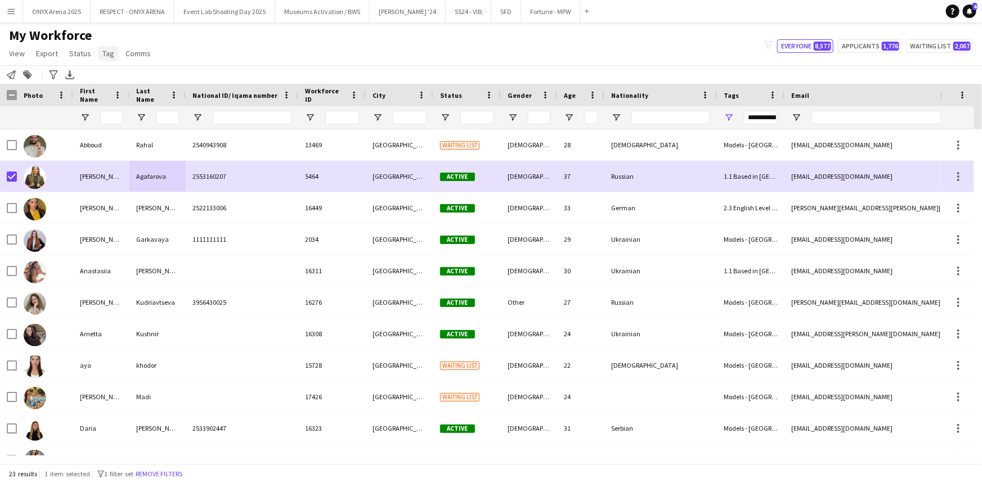
click at [107, 55] on span "Tag" at bounding box center [108, 53] width 12 height 10
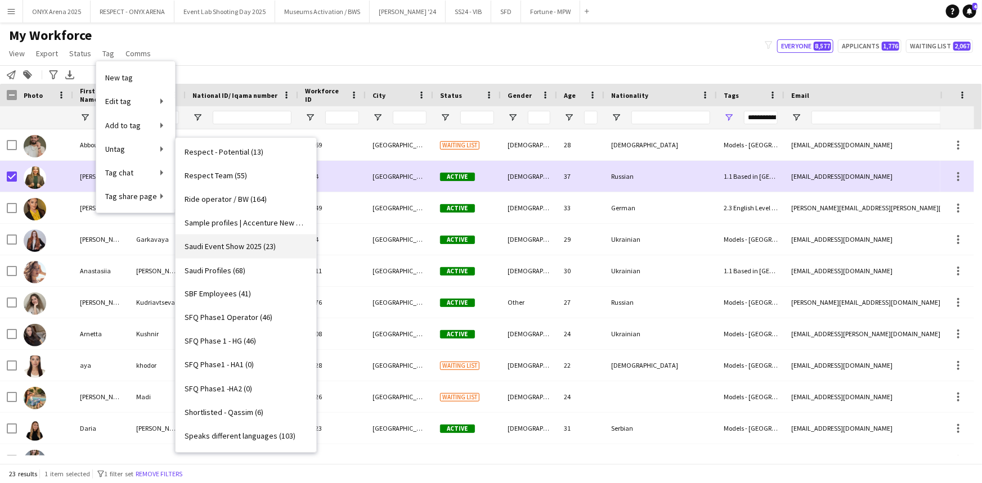
click at [254, 236] on link "Saudi Event Show 2025 (23)" at bounding box center [246, 247] width 141 height 24
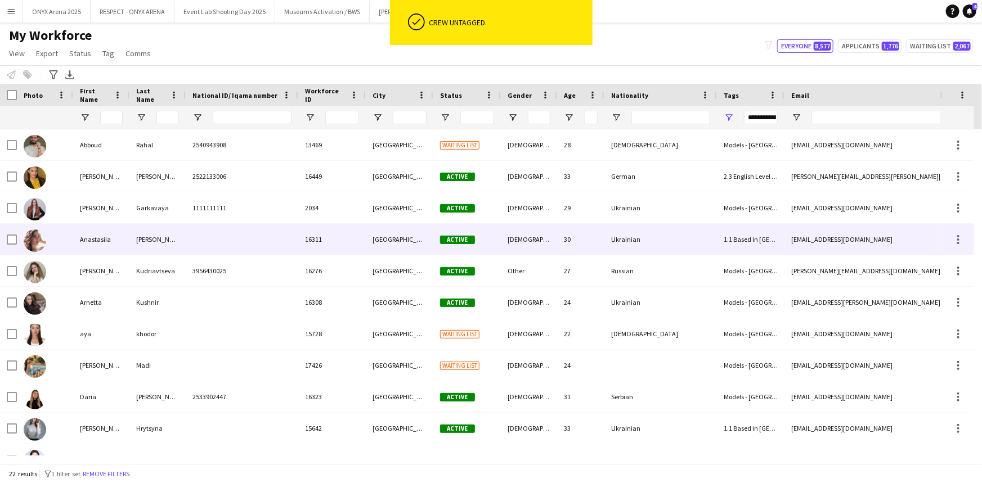
click at [71, 235] on div at bounding box center [45, 239] width 56 height 31
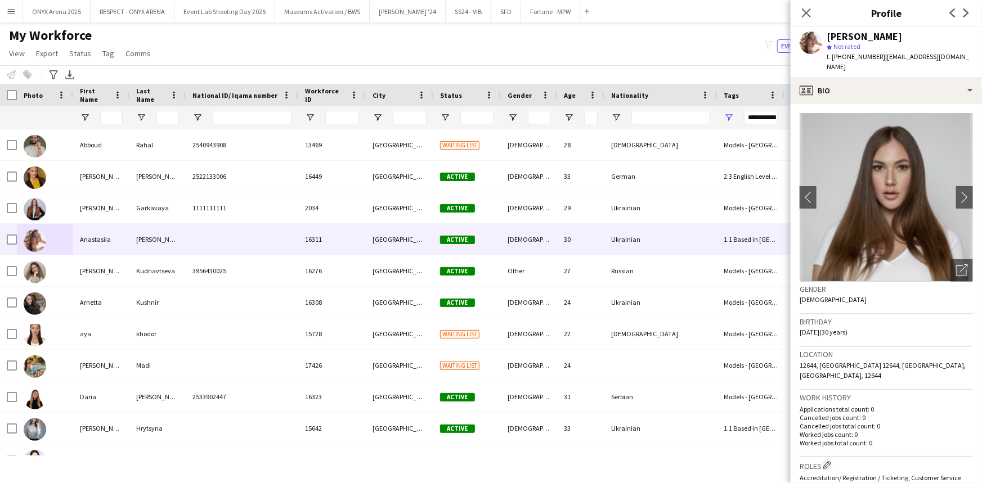
drag, startPoint x: 877, startPoint y: 55, endPoint x: 833, endPoint y: 53, distance: 43.9
click at [833, 53] on div "t. [PHONE_NUMBER] | [EMAIL_ADDRESS][DOMAIN_NAME]" at bounding box center [900, 62] width 146 height 20
copy span "[PHONE_NUMBER]"
click at [805, 14] on icon at bounding box center [806, 12] width 11 height 11
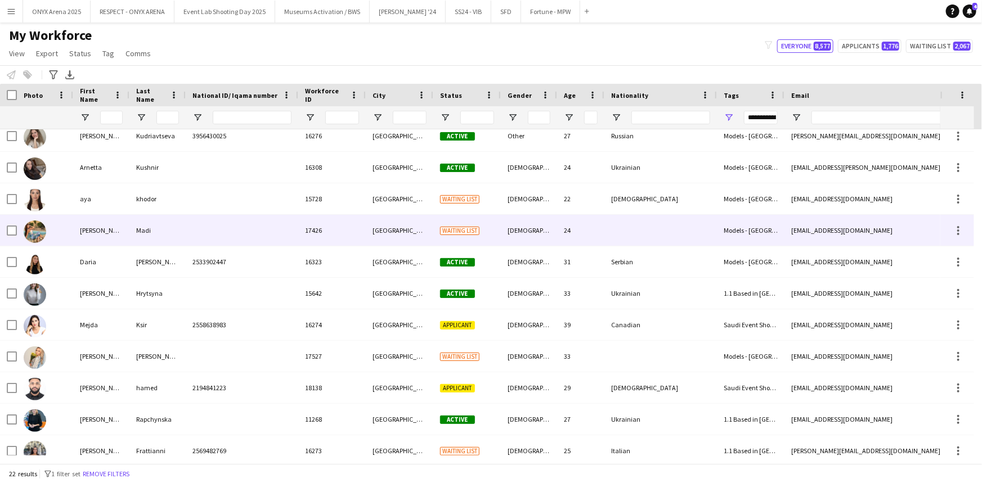
scroll to position [153, 0]
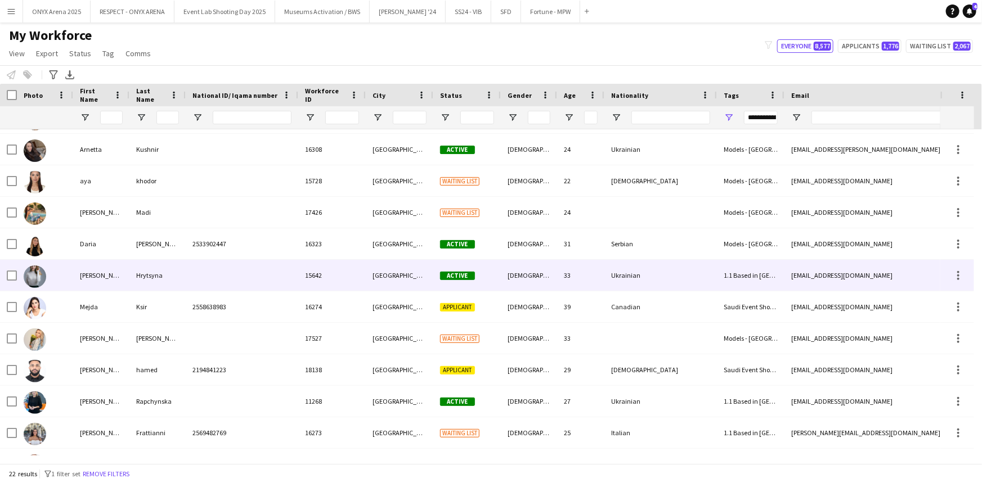
click at [34, 276] on img at bounding box center [35, 277] width 23 height 23
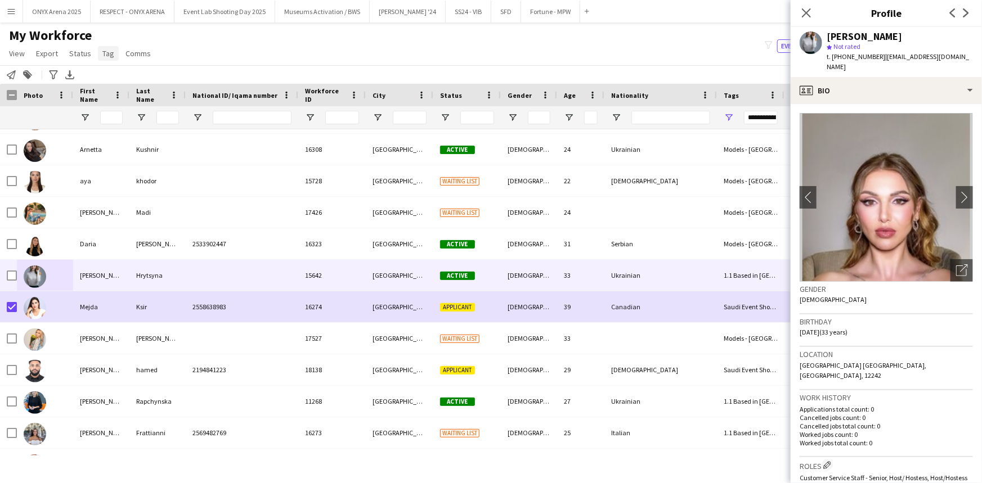
click at [111, 50] on span "Tag" at bounding box center [108, 53] width 12 height 10
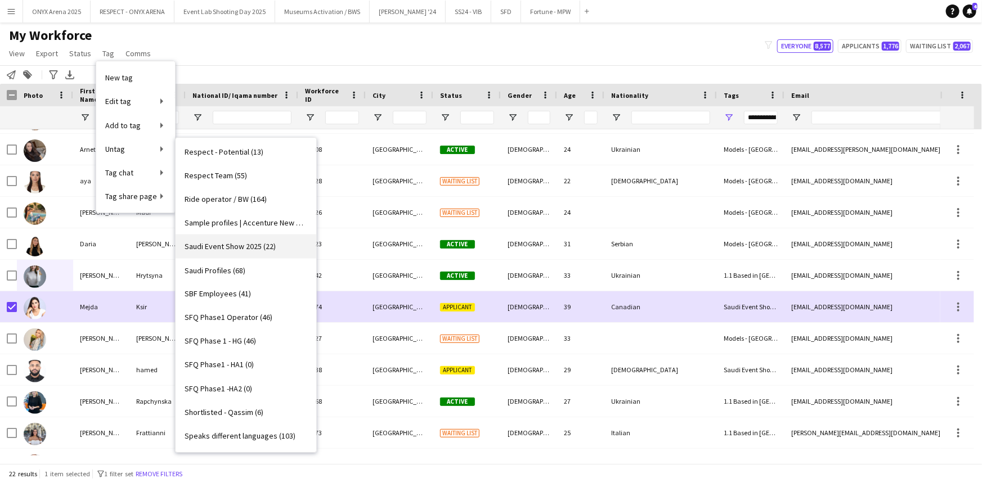
click at [230, 244] on span "Saudi Event Show 2025 (22)" at bounding box center [230, 246] width 91 height 10
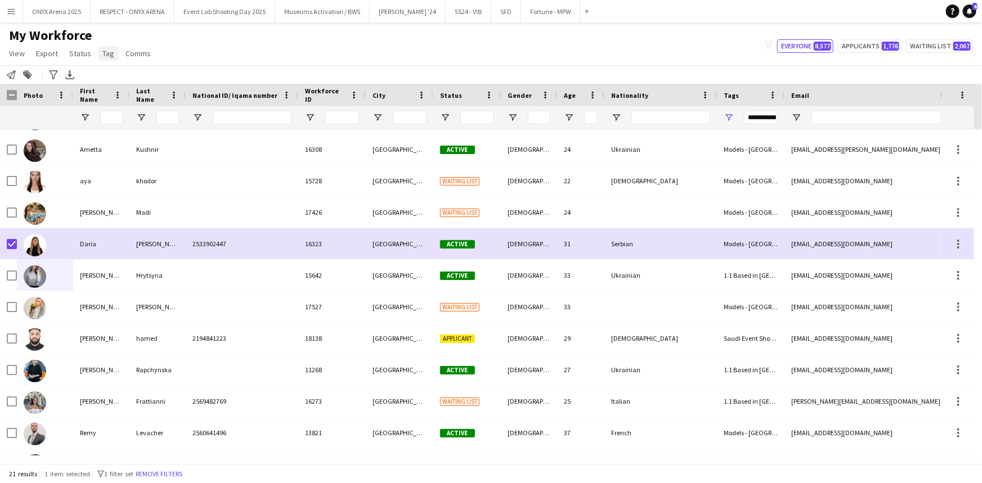
click at [105, 52] on span "Tag" at bounding box center [108, 53] width 12 height 10
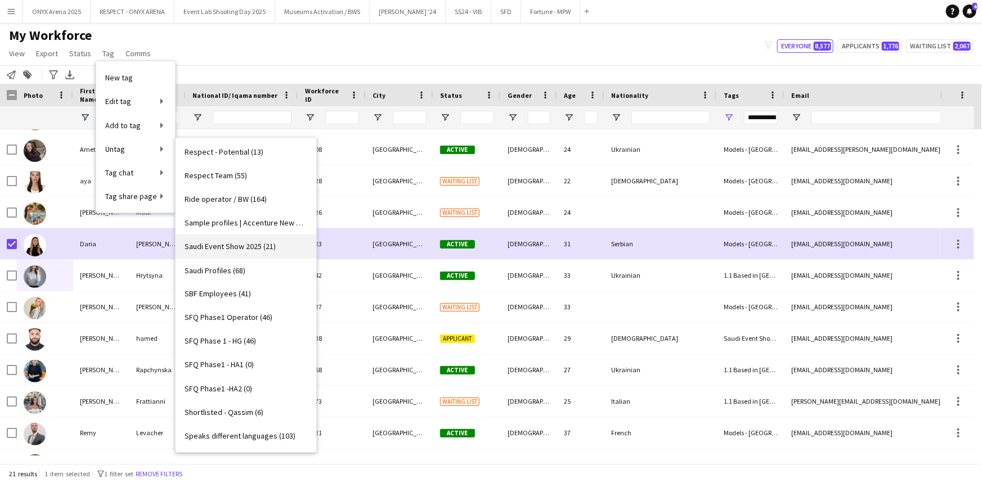
click at [231, 250] on span "Saudi Event Show 2025 (21)" at bounding box center [230, 246] width 91 height 10
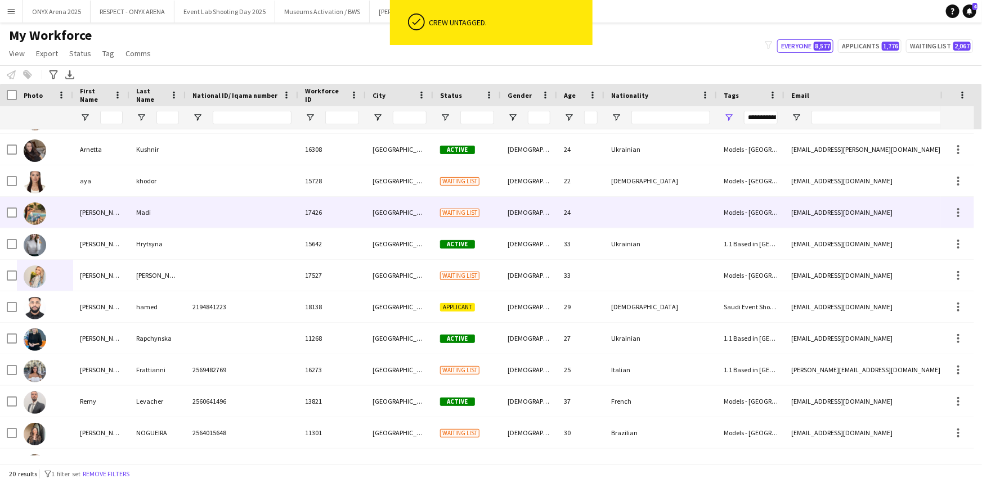
click at [96, 213] on div "[PERSON_NAME]" at bounding box center [101, 212] width 56 height 31
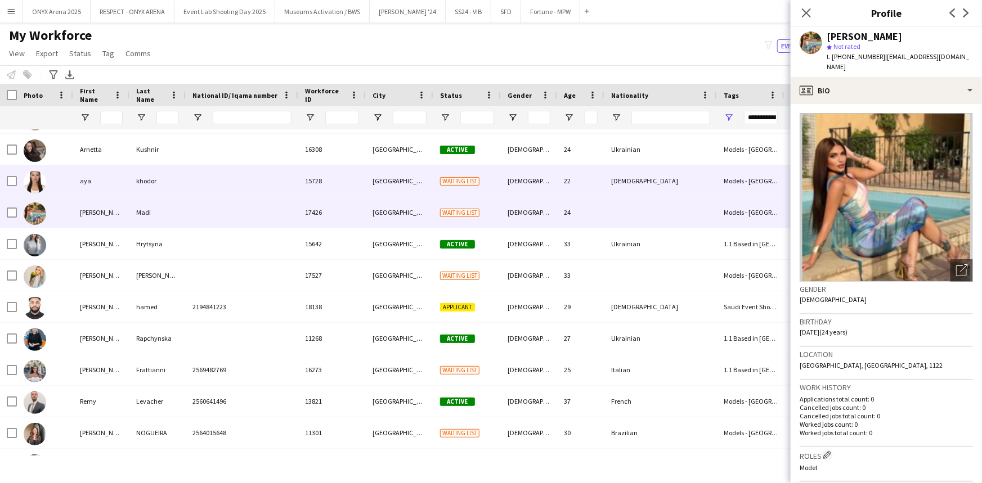
click at [96, 190] on div "aya" at bounding box center [101, 180] width 56 height 31
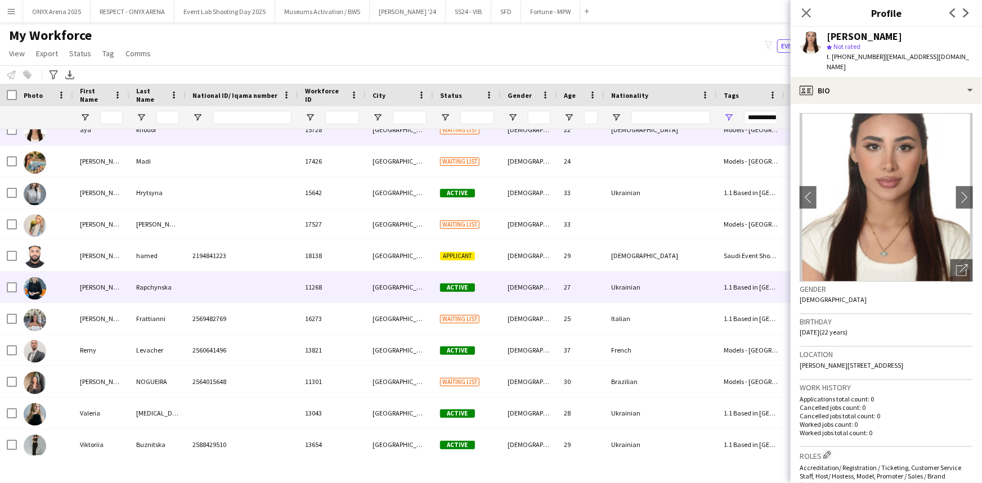
scroll to position [304, 0]
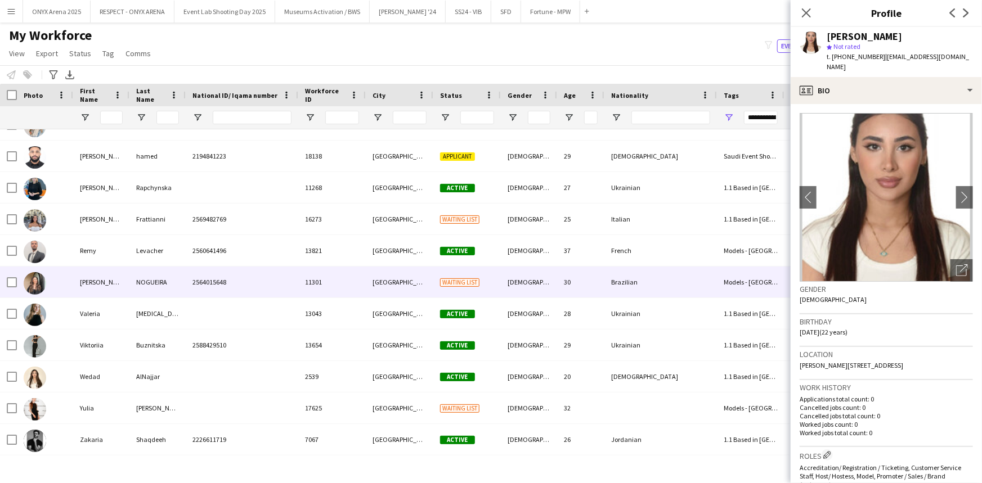
click at [151, 285] on div "NOGUEIRA" at bounding box center [157, 282] width 56 height 31
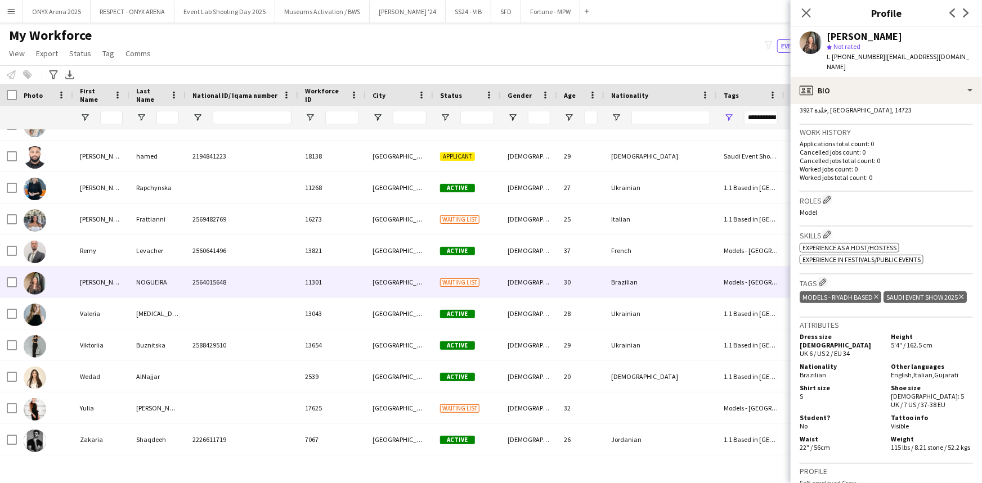
scroll to position [0, 0]
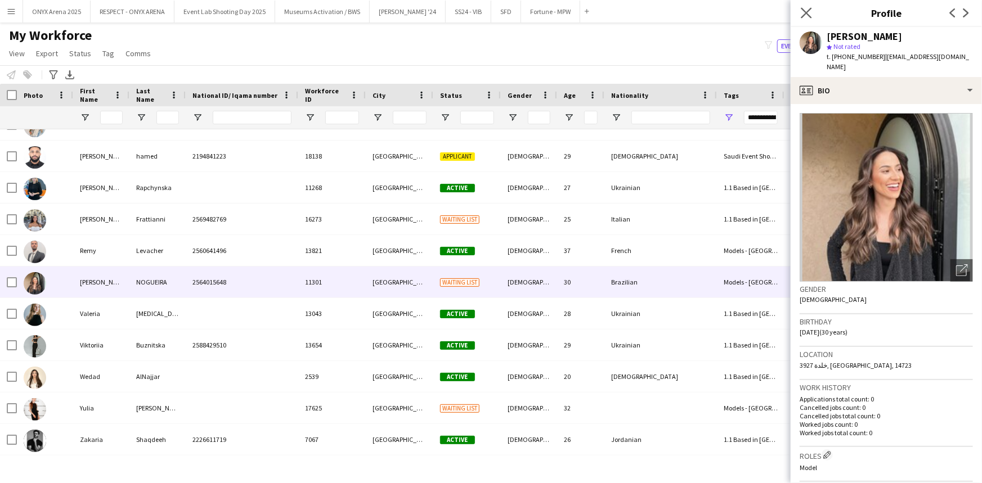
click at [807, 18] on app-icon "Close pop-in" at bounding box center [807, 13] width 16 height 16
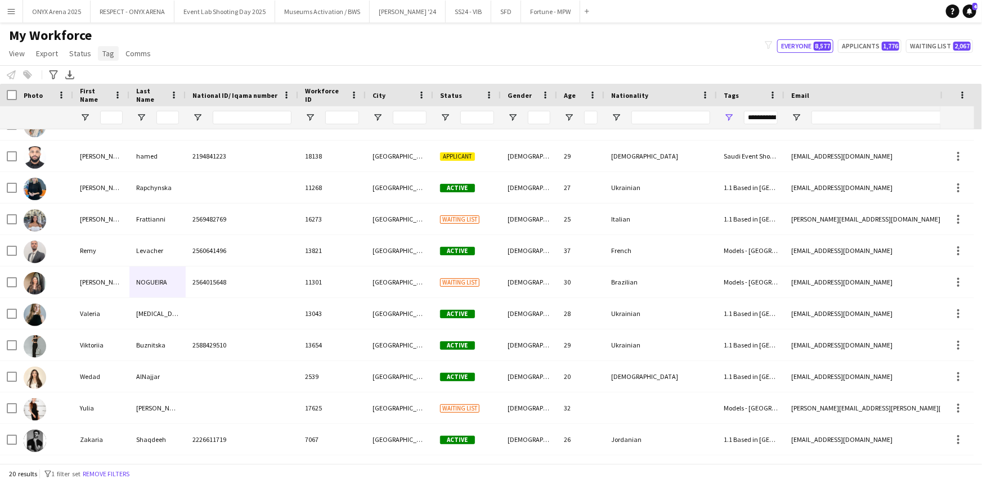
click at [102, 56] on span "Tag" at bounding box center [108, 53] width 12 height 10
click at [112, 75] on span "New tag" at bounding box center [119, 78] width 28 height 10
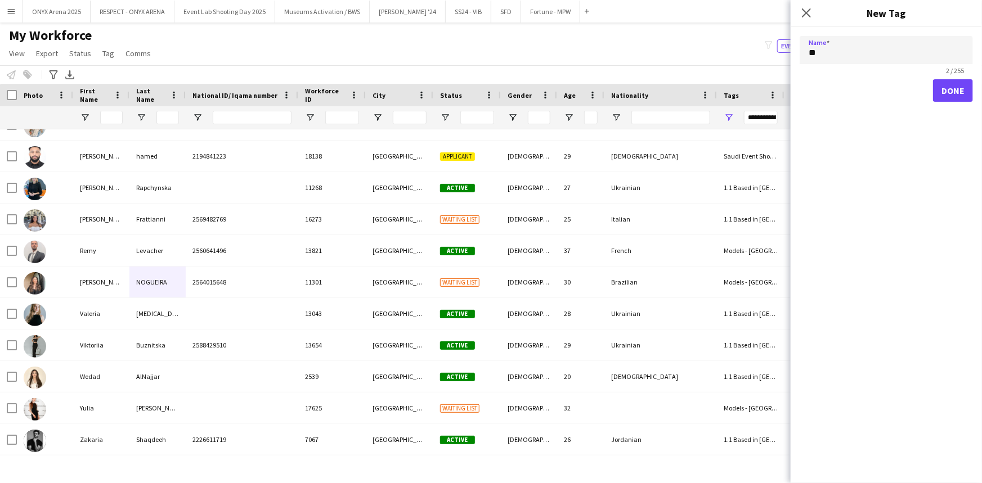
type input "*"
type input "**********"
click at [940, 89] on button "Done" at bounding box center [953, 90] width 40 height 23
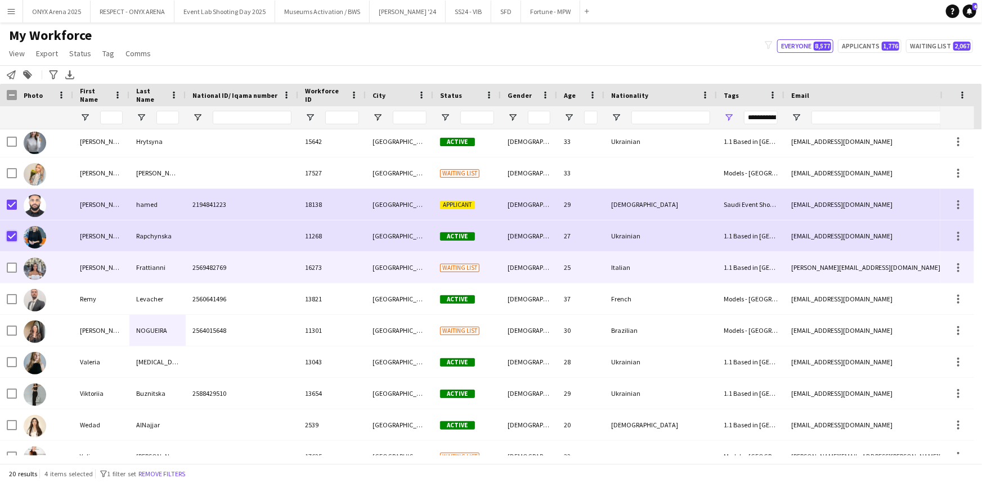
scroll to position [304, 0]
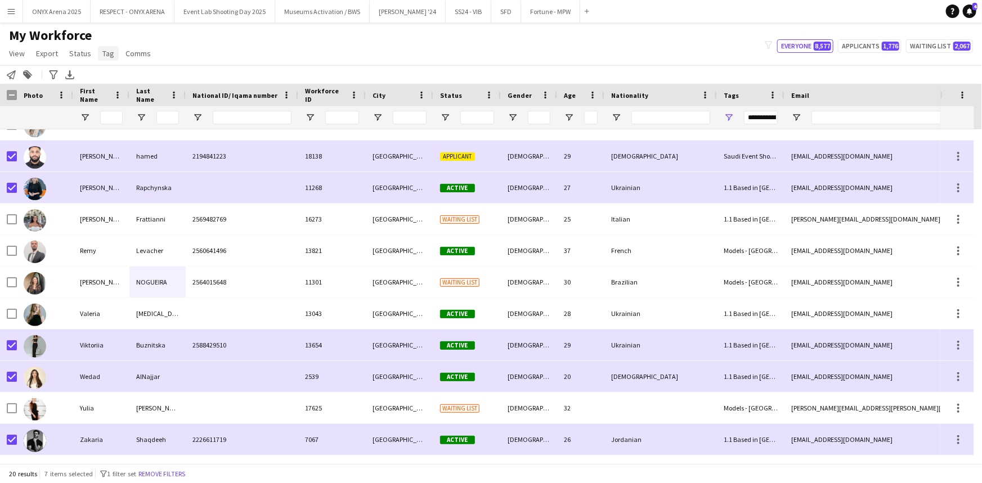
click at [109, 57] on span "Tag" at bounding box center [108, 53] width 12 height 10
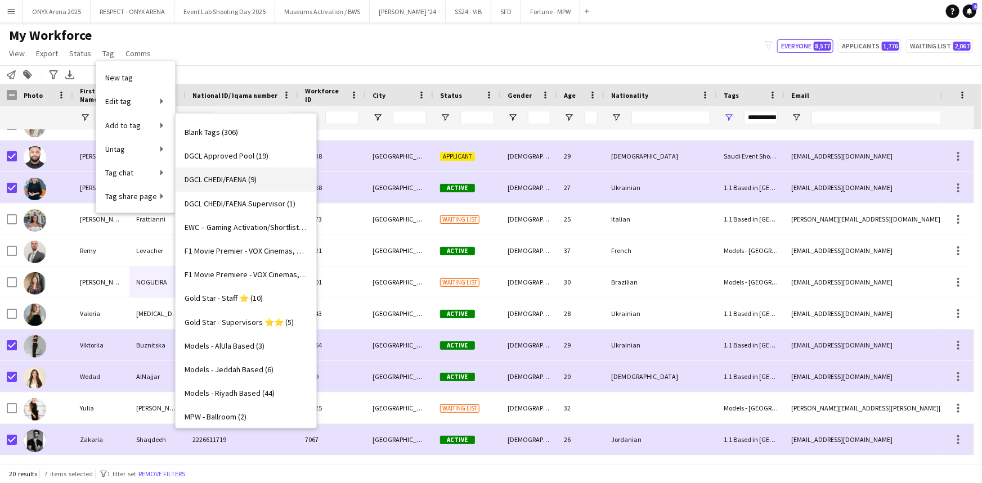
scroll to position [0, 0]
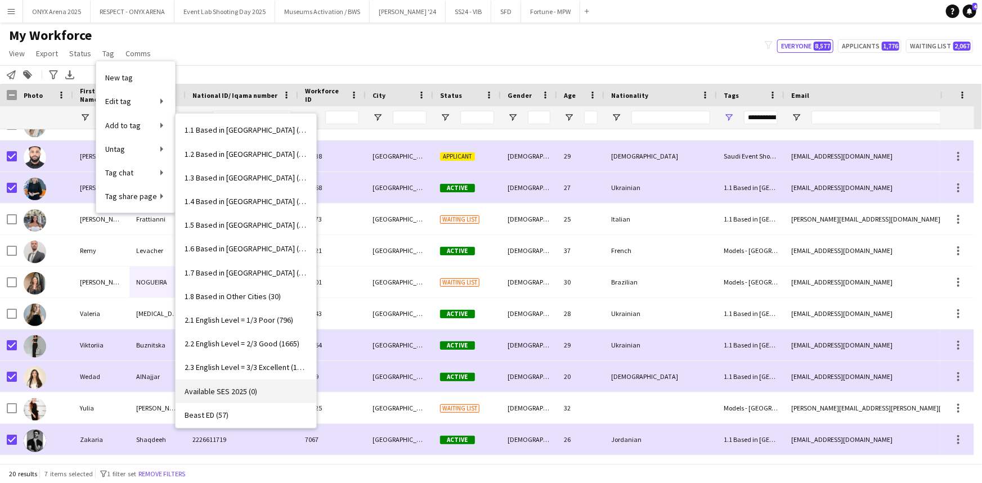
click at [222, 391] on span "Available SES 2025 (0)" at bounding box center [221, 392] width 73 height 10
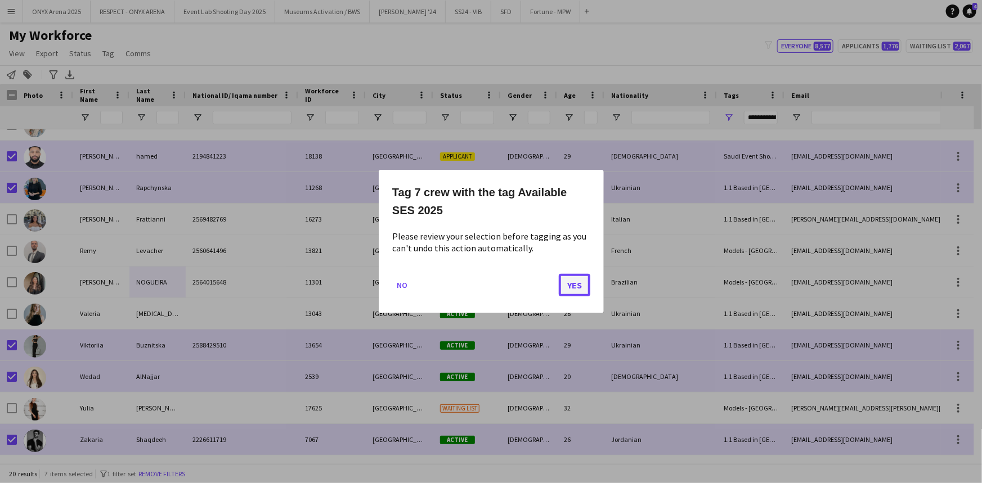
click at [566, 281] on button "Yes" at bounding box center [575, 285] width 32 height 23
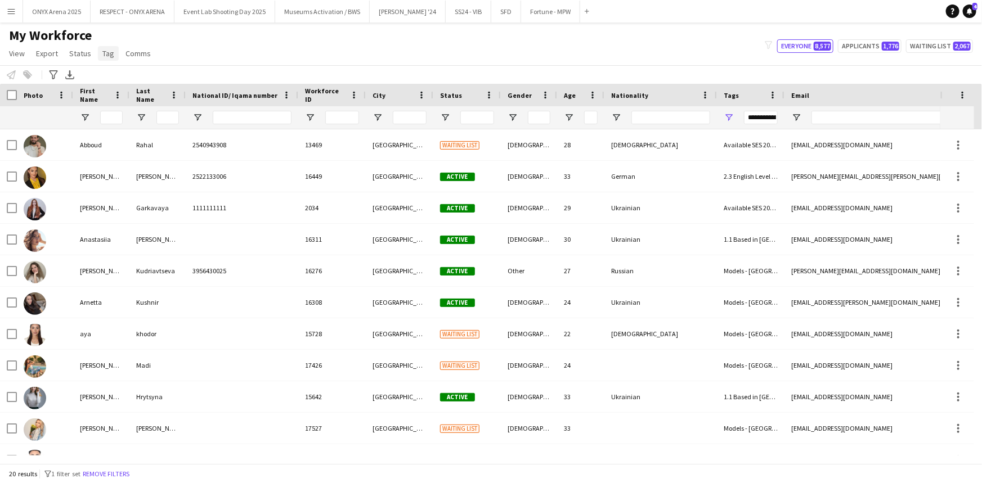
click at [108, 59] on link "Tag" at bounding box center [108, 53] width 21 height 15
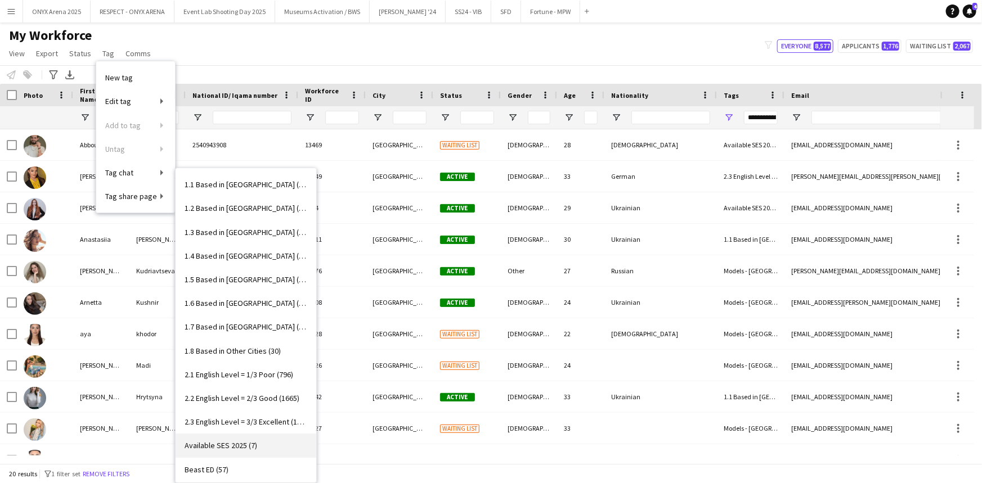
click at [245, 446] on span "Available SES 2025 (7)" at bounding box center [221, 446] width 73 height 10
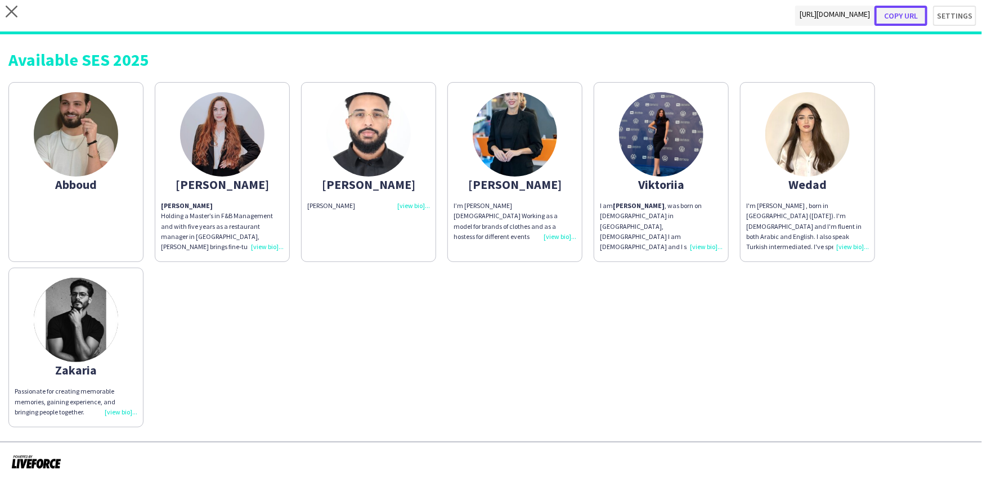
click at [910, 15] on button "Copy url" at bounding box center [900, 16] width 53 height 20
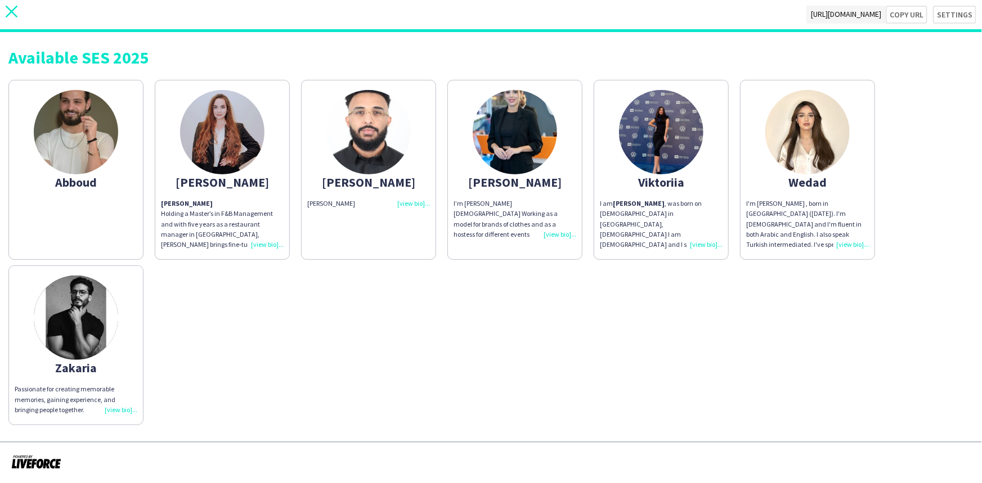
click at [16, 12] on icon "close" at bounding box center [12, 12] width 12 height 12
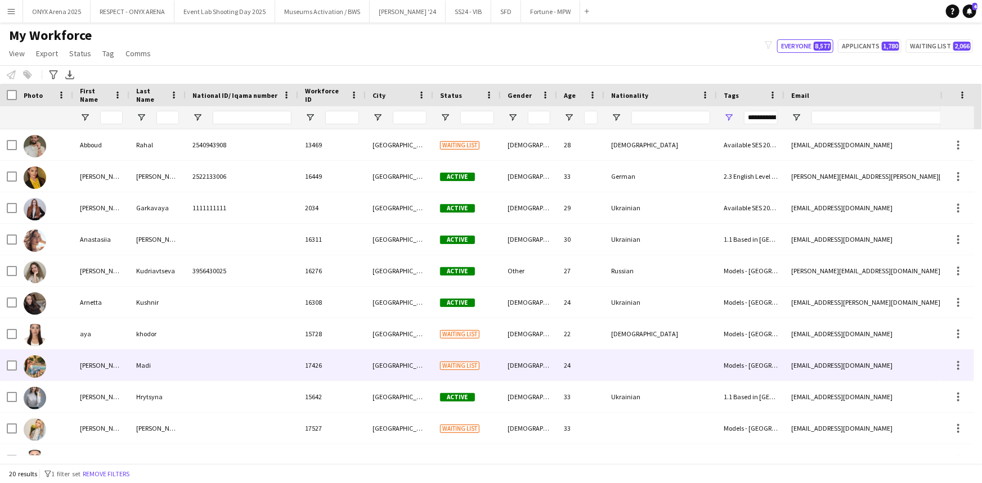
click at [113, 361] on div "[PERSON_NAME]" at bounding box center [101, 365] width 56 height 31
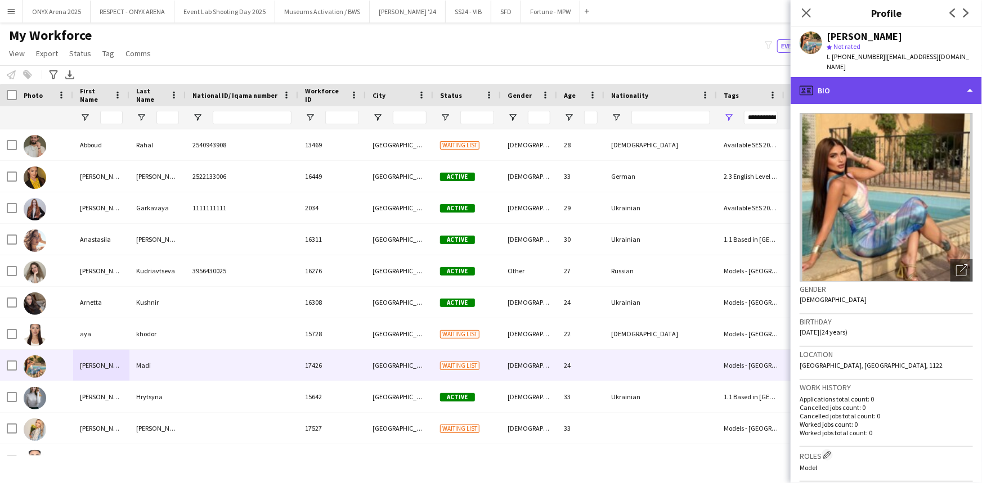
click at [842, 77] on div "profile Bio" at bounding box center [886, 90] width 191 height 27
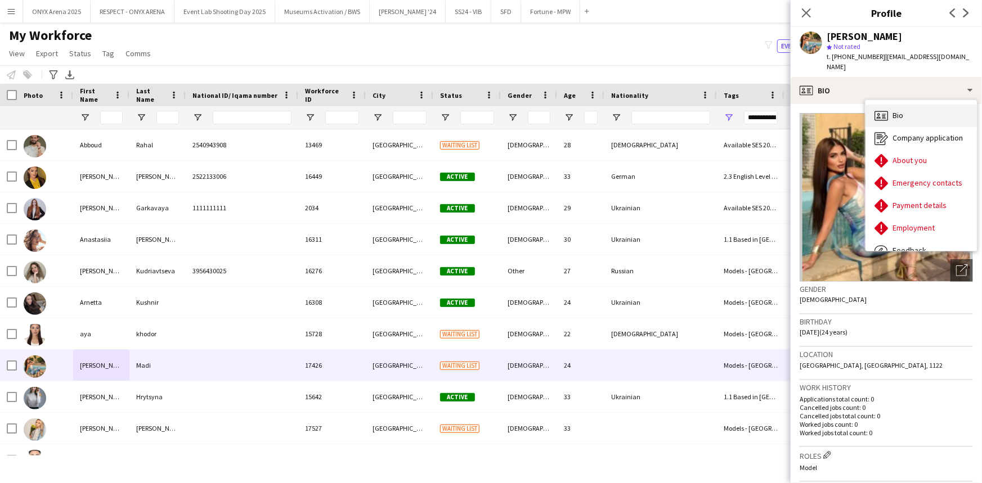
click at [882, 109] on icon "Bio" at bounding box center [881, 116] width 14 height 14
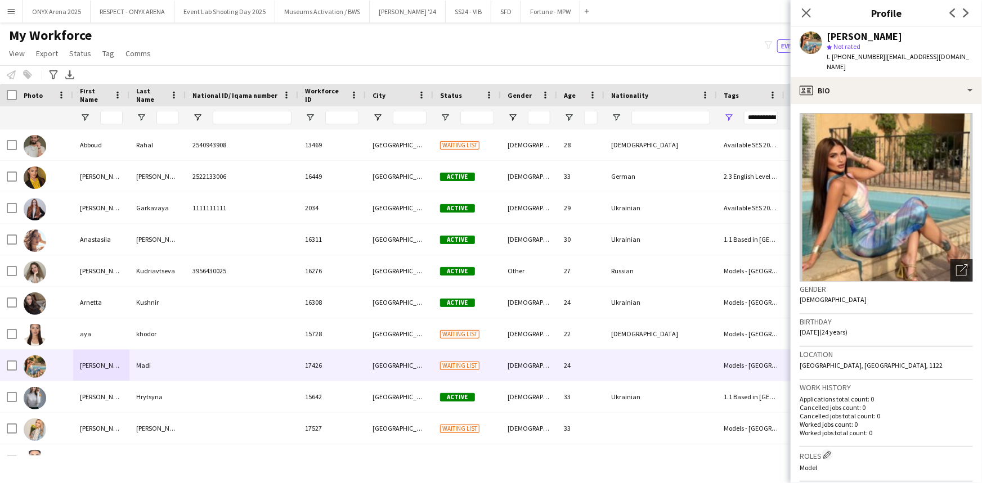
click at [959, 259] on div "Open photos pop-in" at bounding box center [961, 270] width 23 height 23
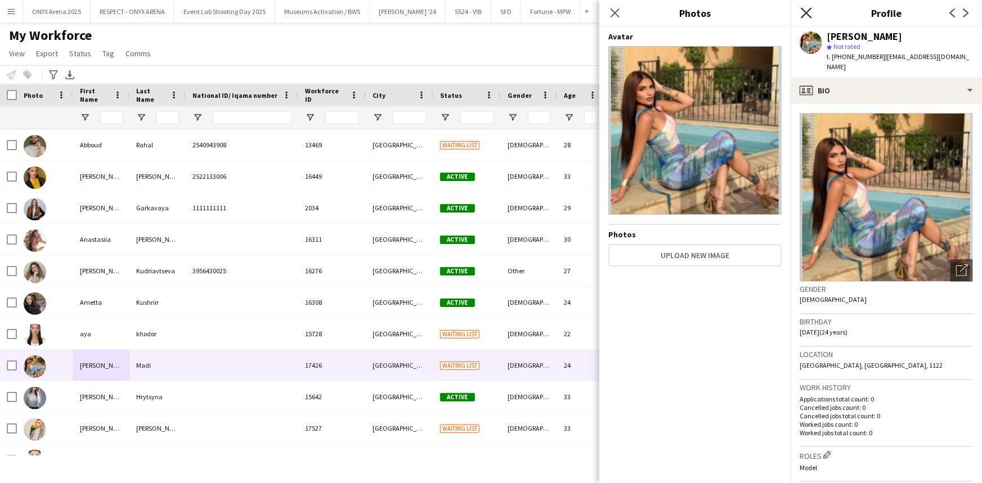
click at [809, 14] on icon at bounding box center [806, 12] width 11 height 11
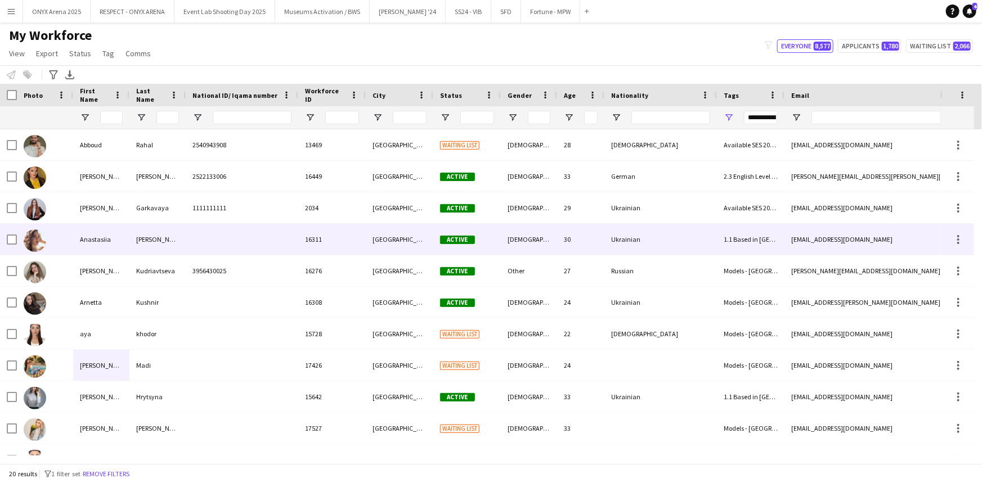
click at [168, 231] on div "[PERSON_NAME]" at bounding box center [157, 239] width 56 height 31
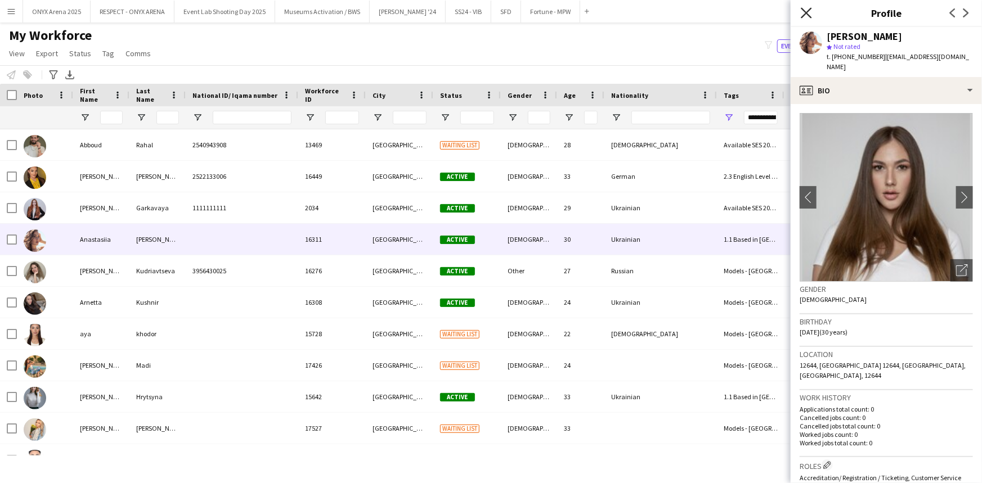
click at [810, 11] on icon "Close pop-in" at bounding box center [806, 12] width 11 height 11
